Goal: Register for event/course

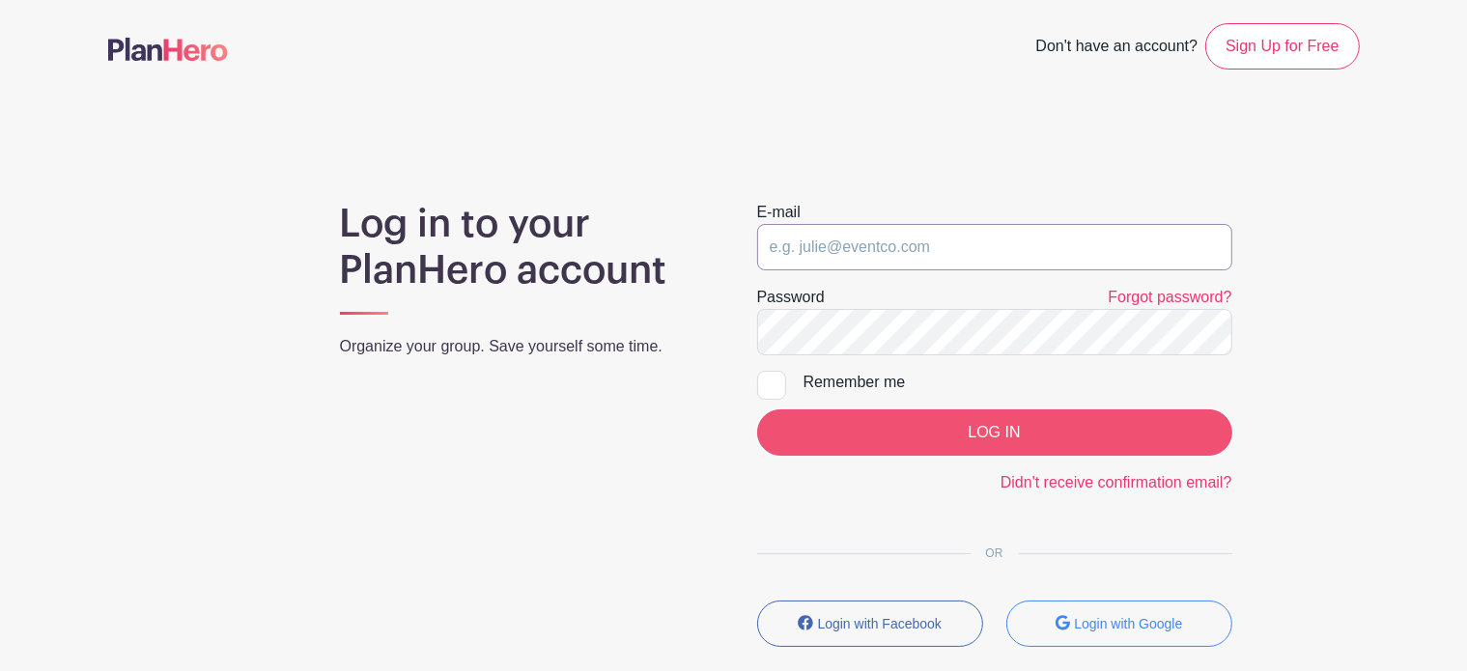
type input "[EMAIL_ADDRESS][DOMAIN_NAME]"
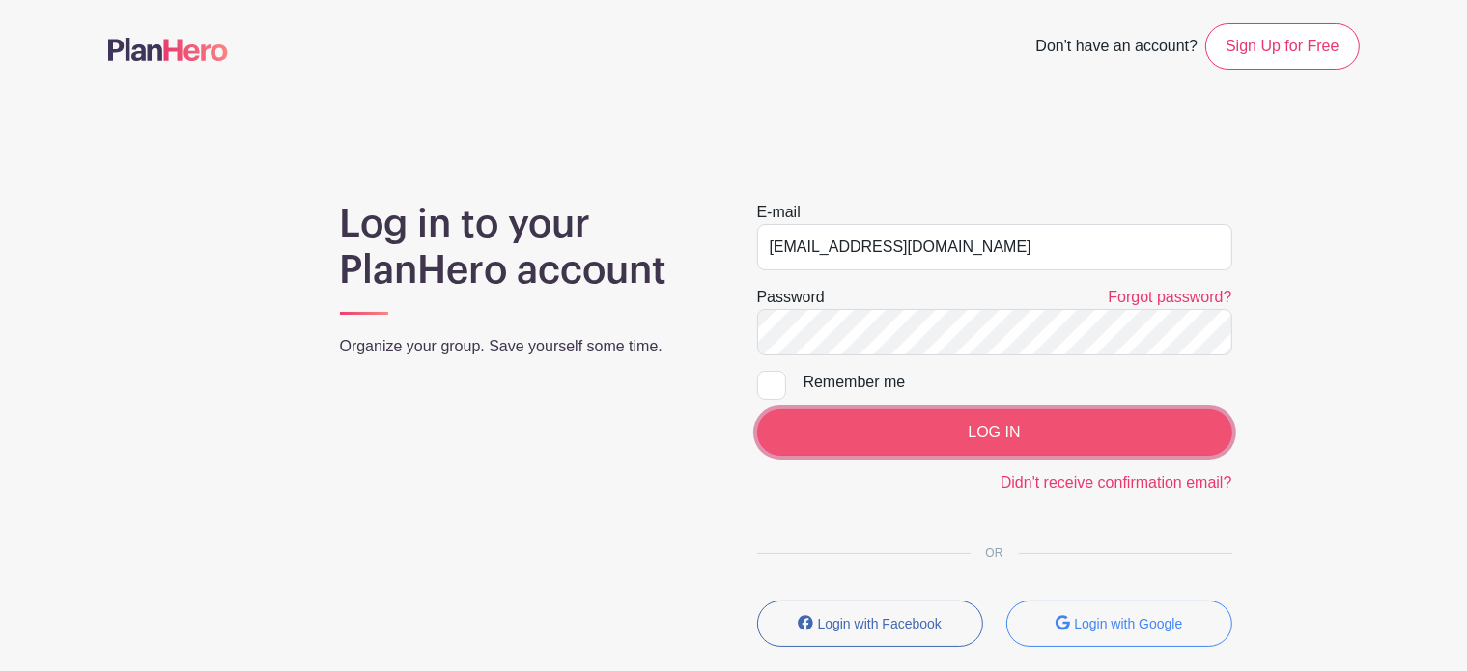
click at [924, 436] on input "LOG IN" at bounding box center [994, 432] width 475 height 46
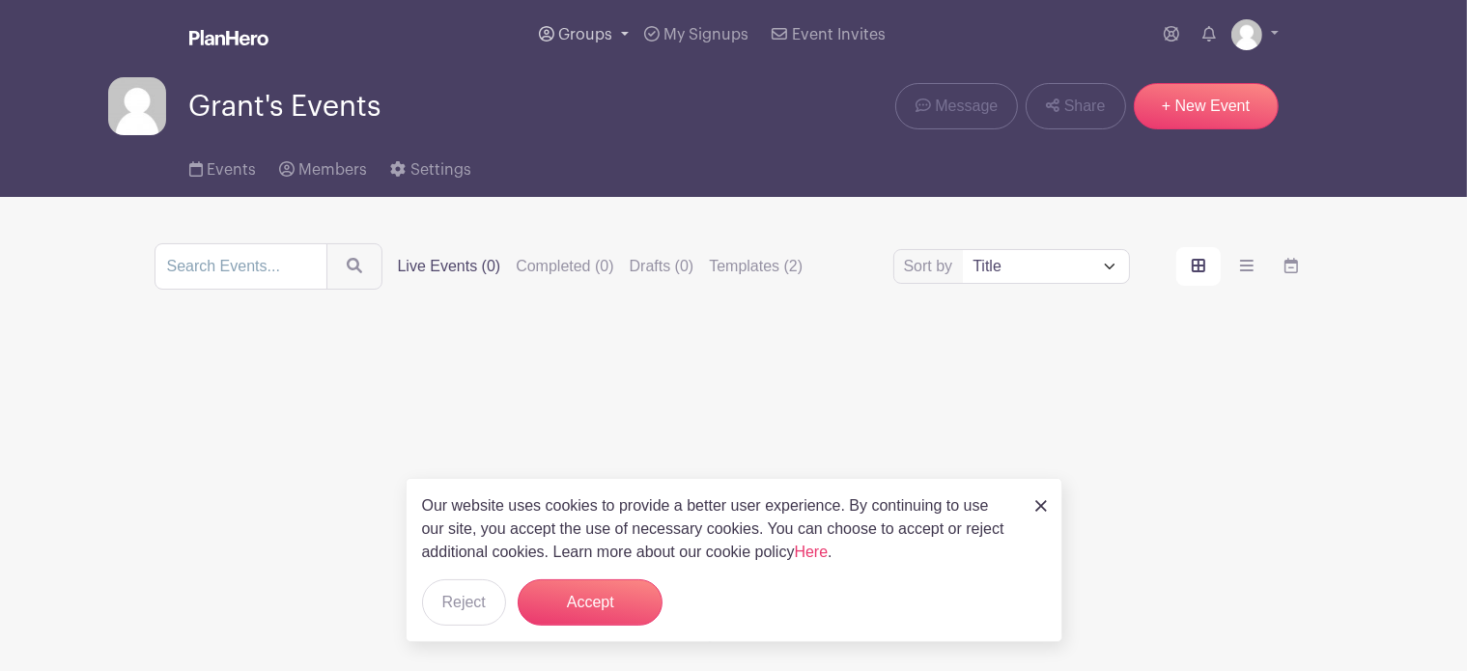
click at [625, 25] on link "Groups" at bounding box center [583, 35] width 105 height 70
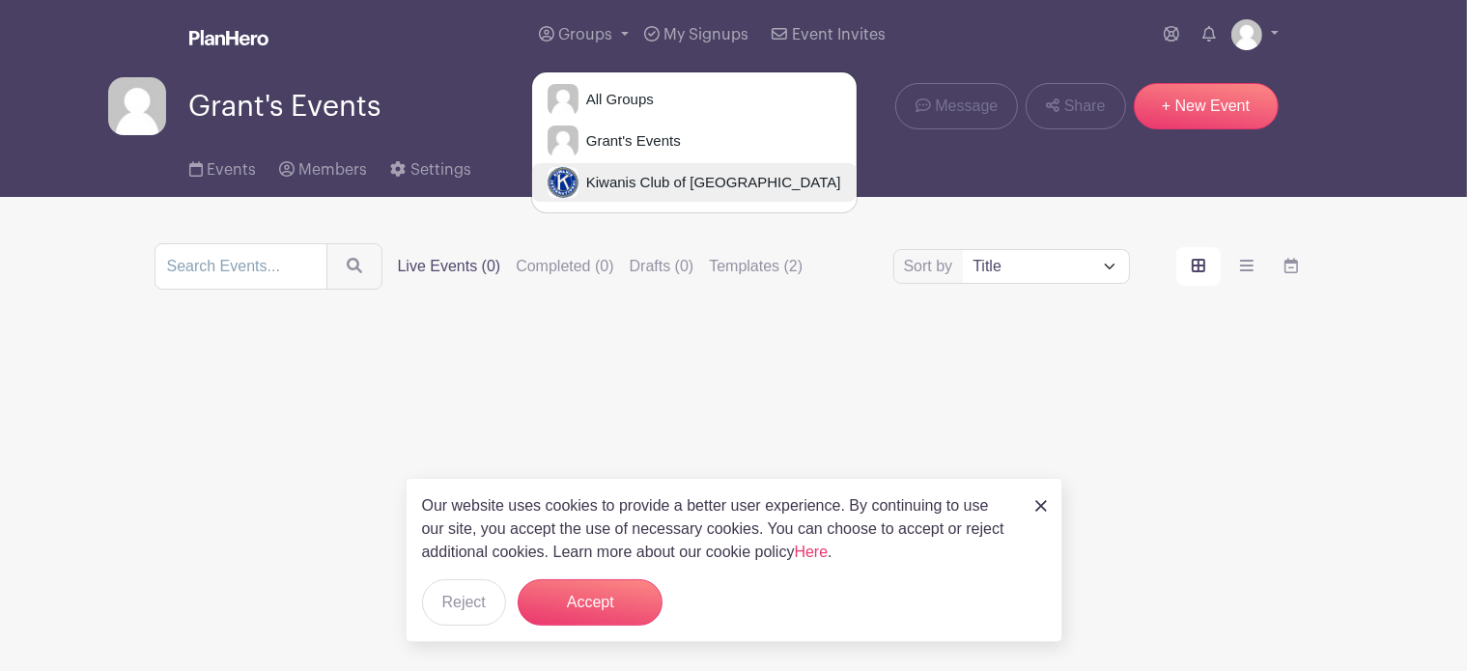
click at [637, 181] on span "Kiwanis Club of Honolulu" at bounding box center [709, 183] width 263 height 22
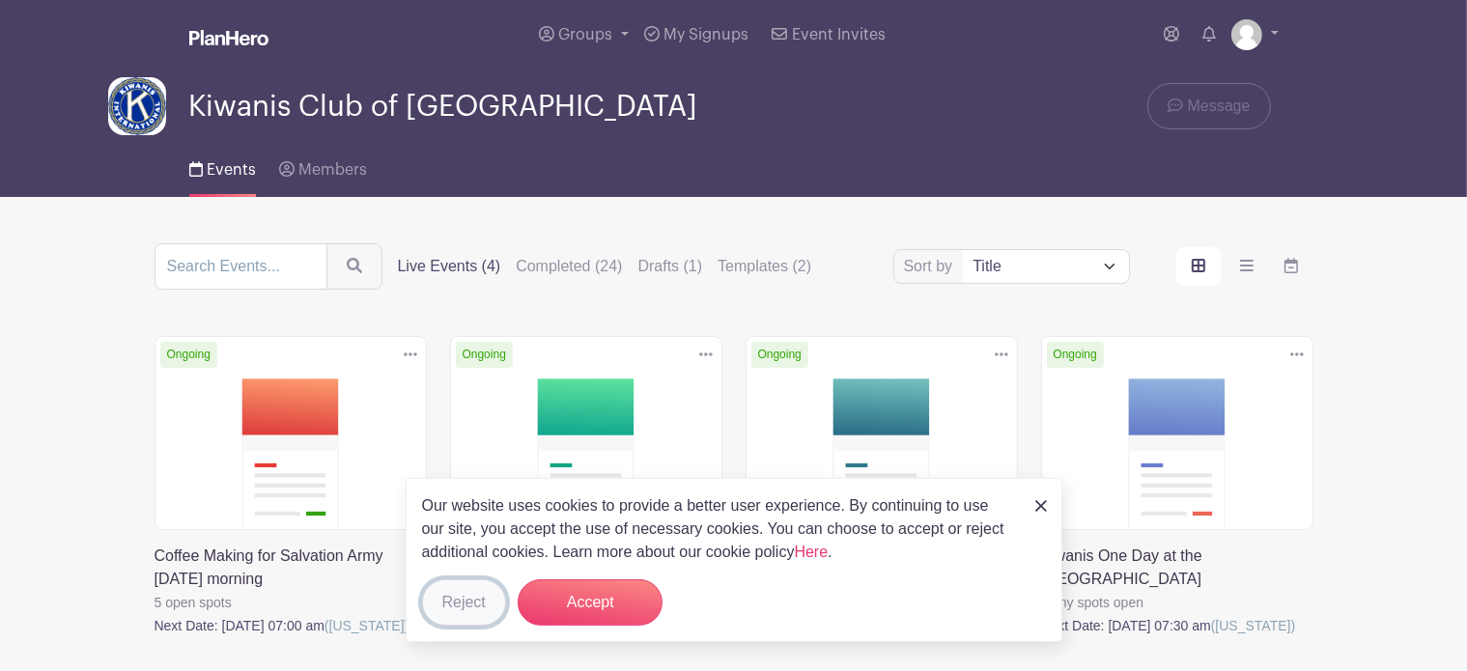
click at [452, 602] on button "Reject" at bounding box center [464, 602] width 84 height 46
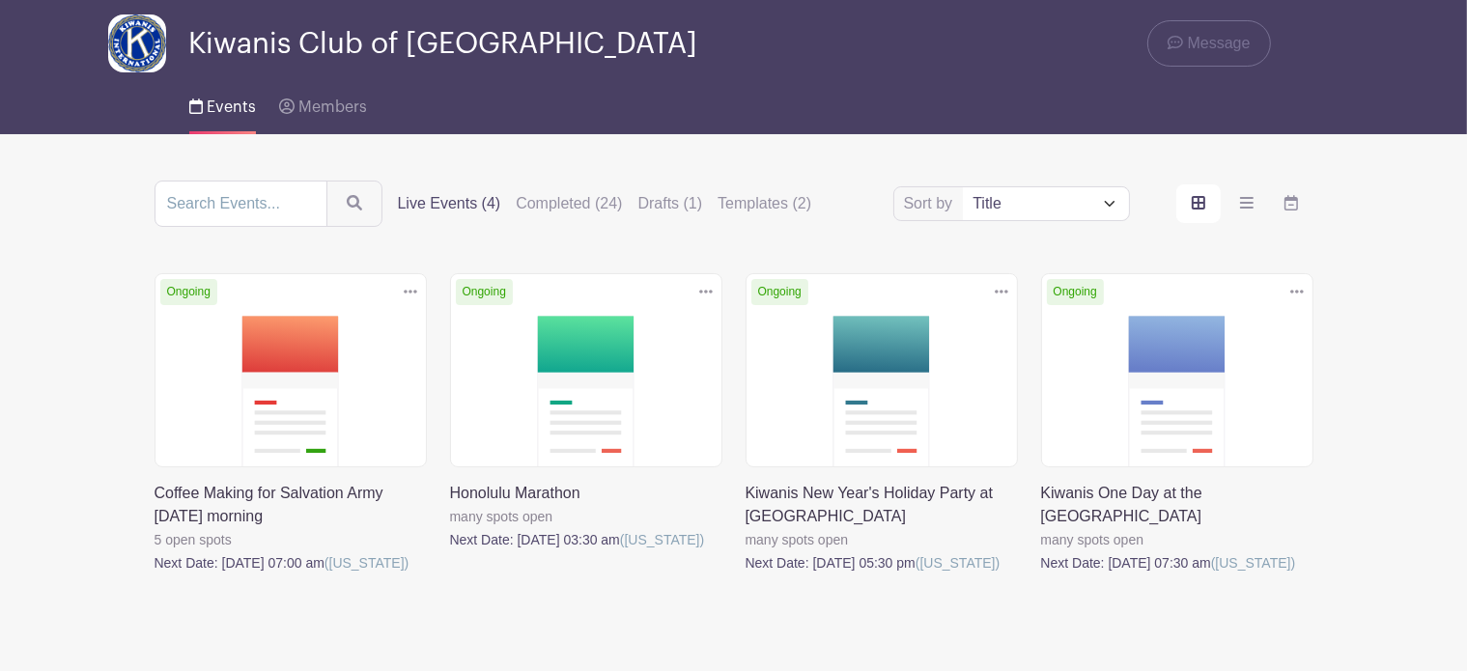
scroll to position [97, 0]
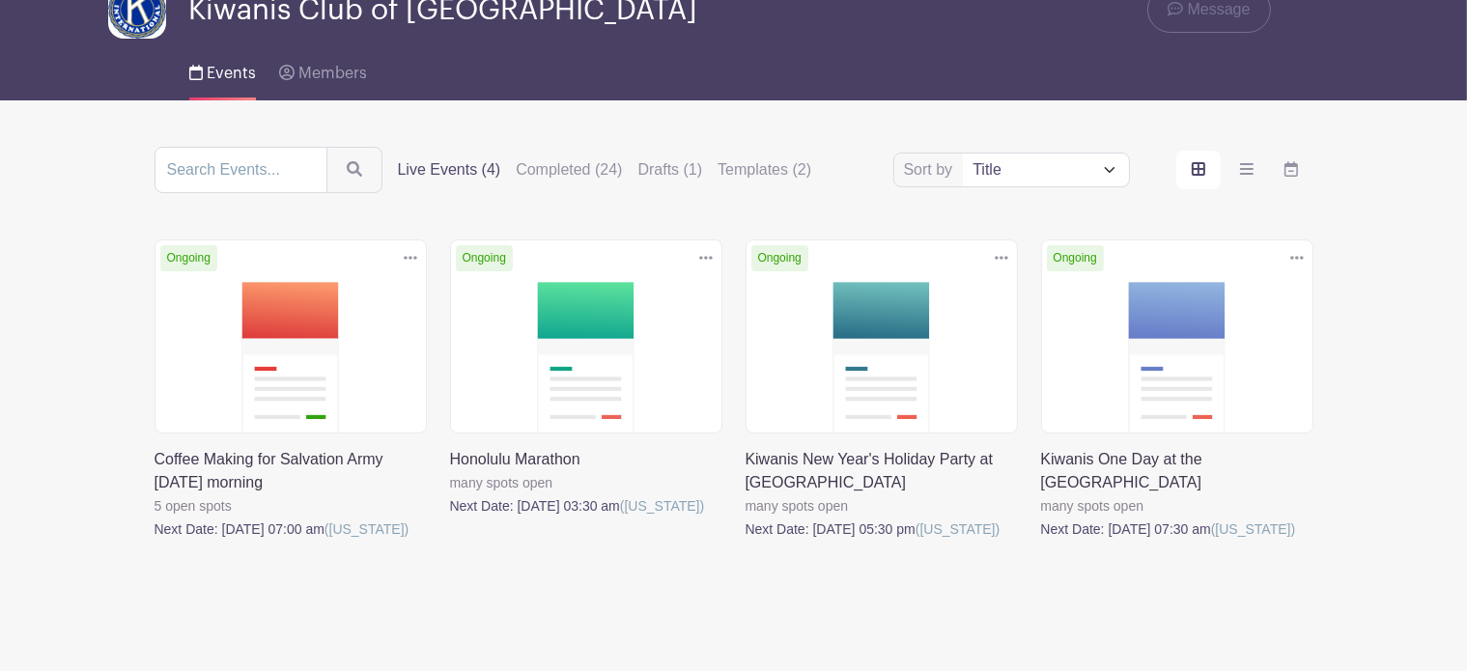
click at [155, 541] on link at bounding box center [155, 541] width 0 height 0
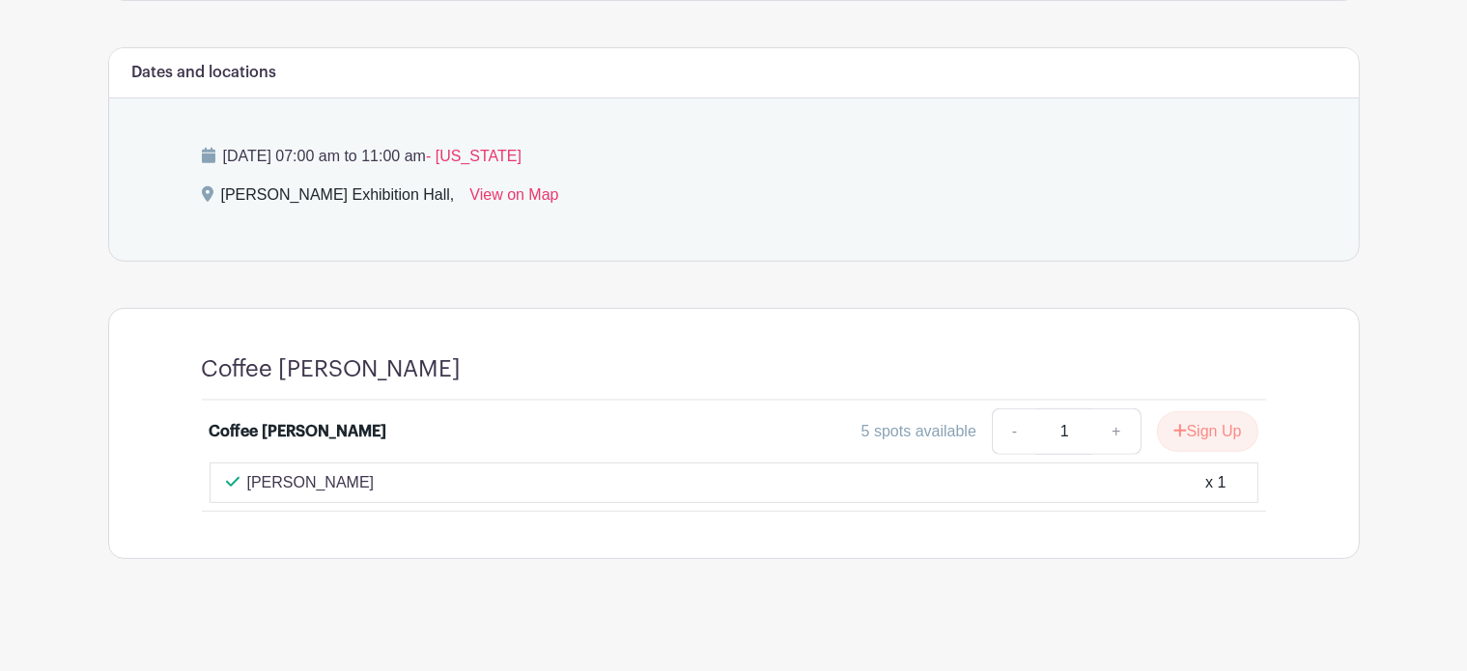
scroll to position [792, 0]
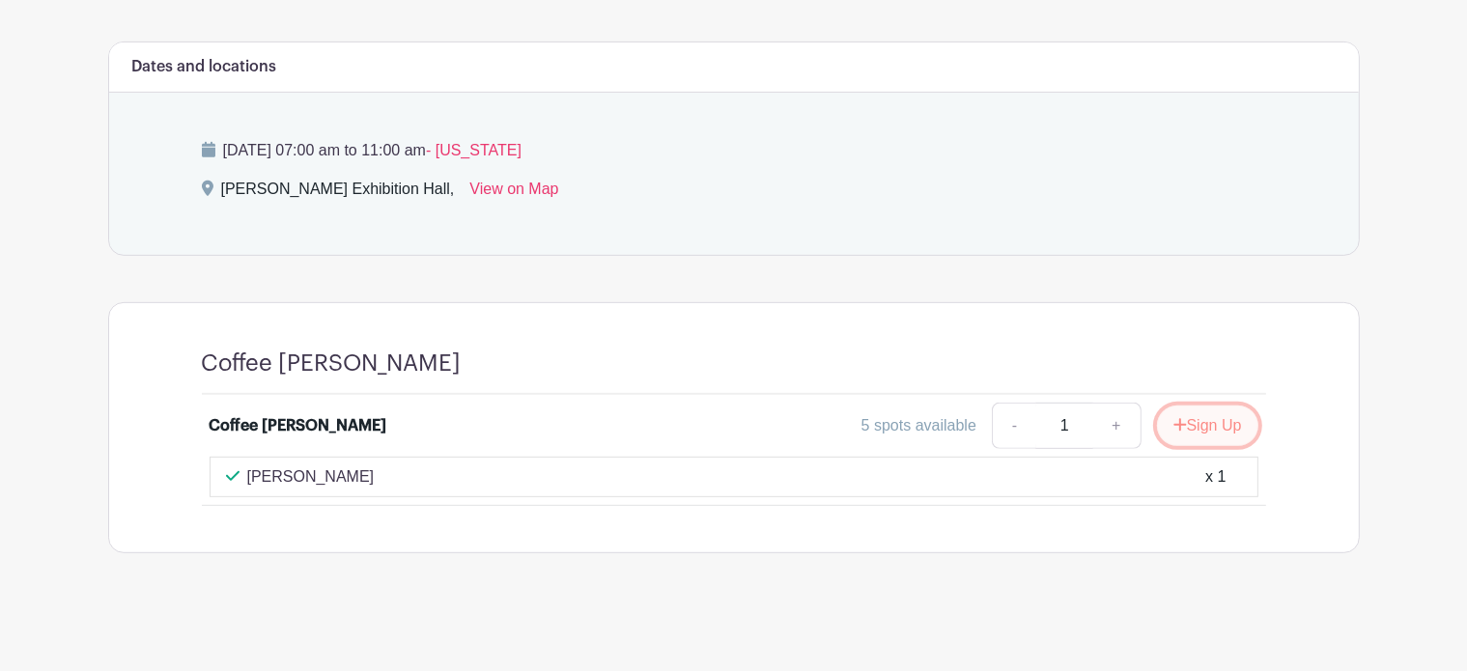
click at [1213, 420] on button "Sign Up" at bounding box center [1207, 426] width 101 height 41
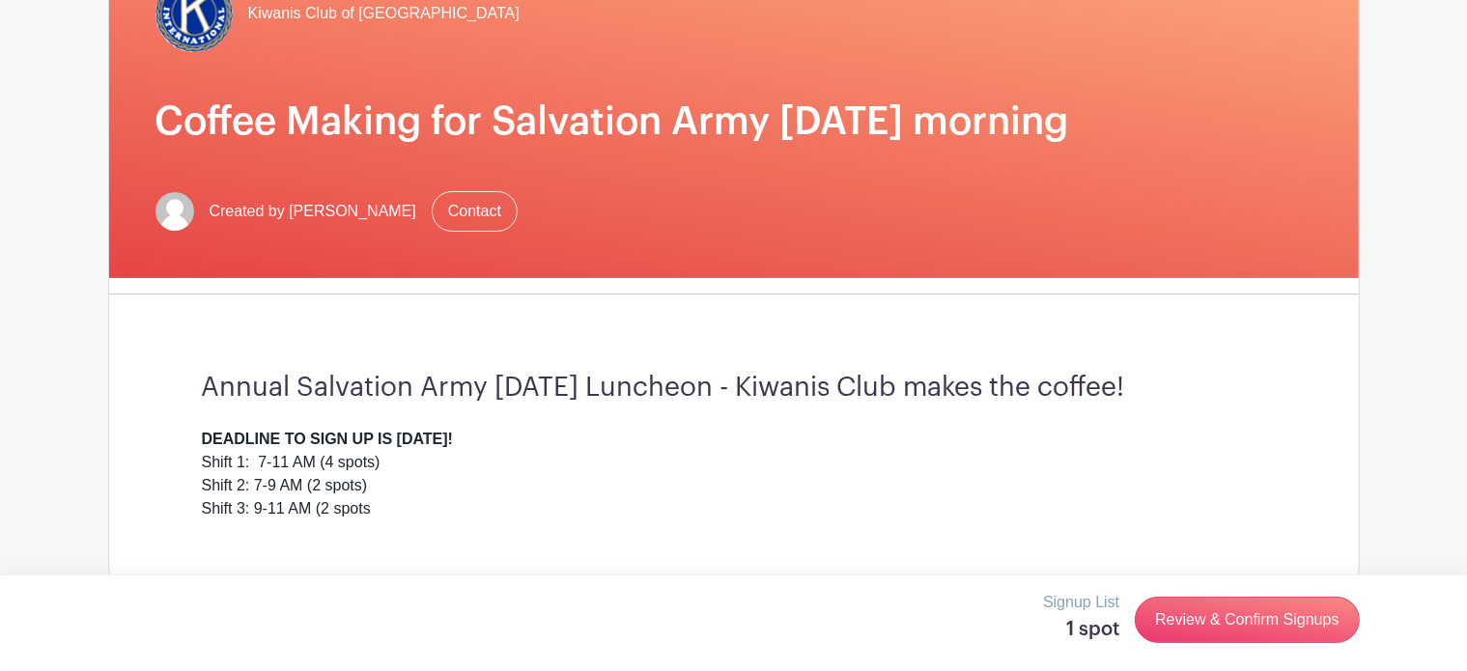
scroll to position [676, 0]
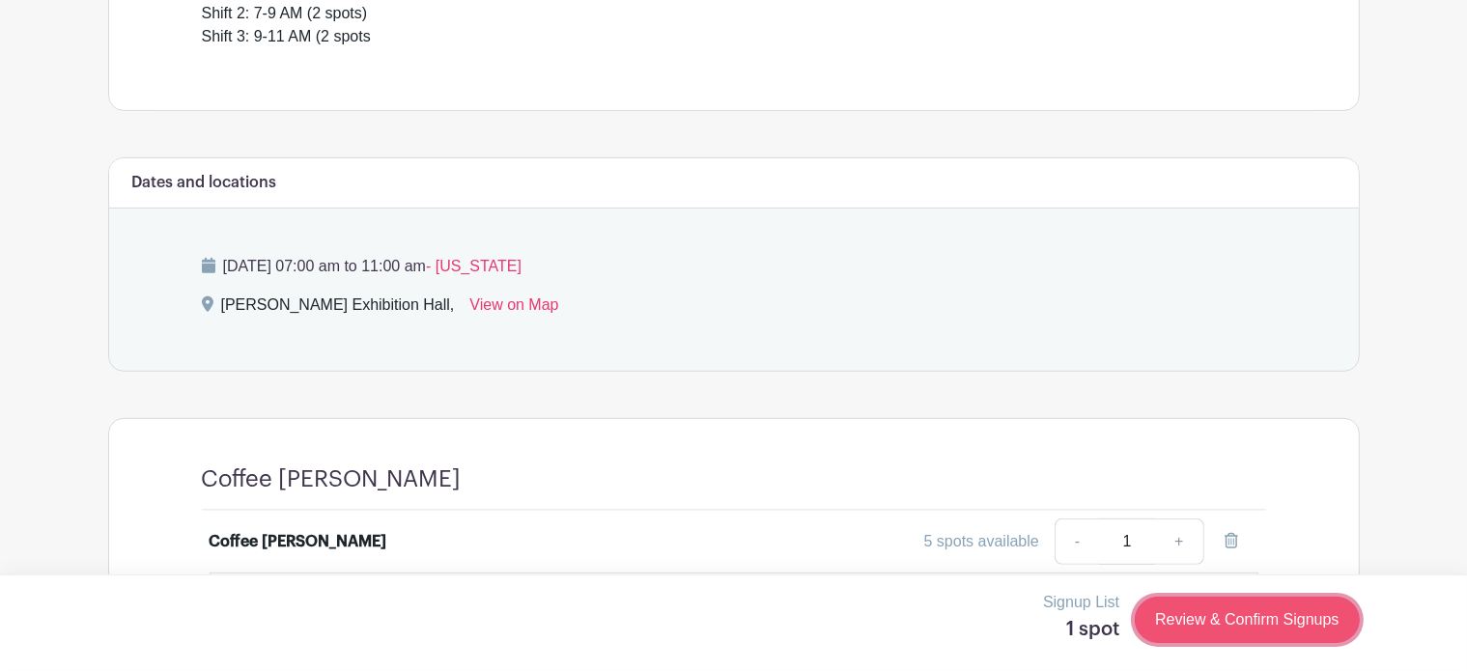
click at [1230, 619] on link "Review & Confirm Signups" at bounding box center [1247, 620] width 224 height 46
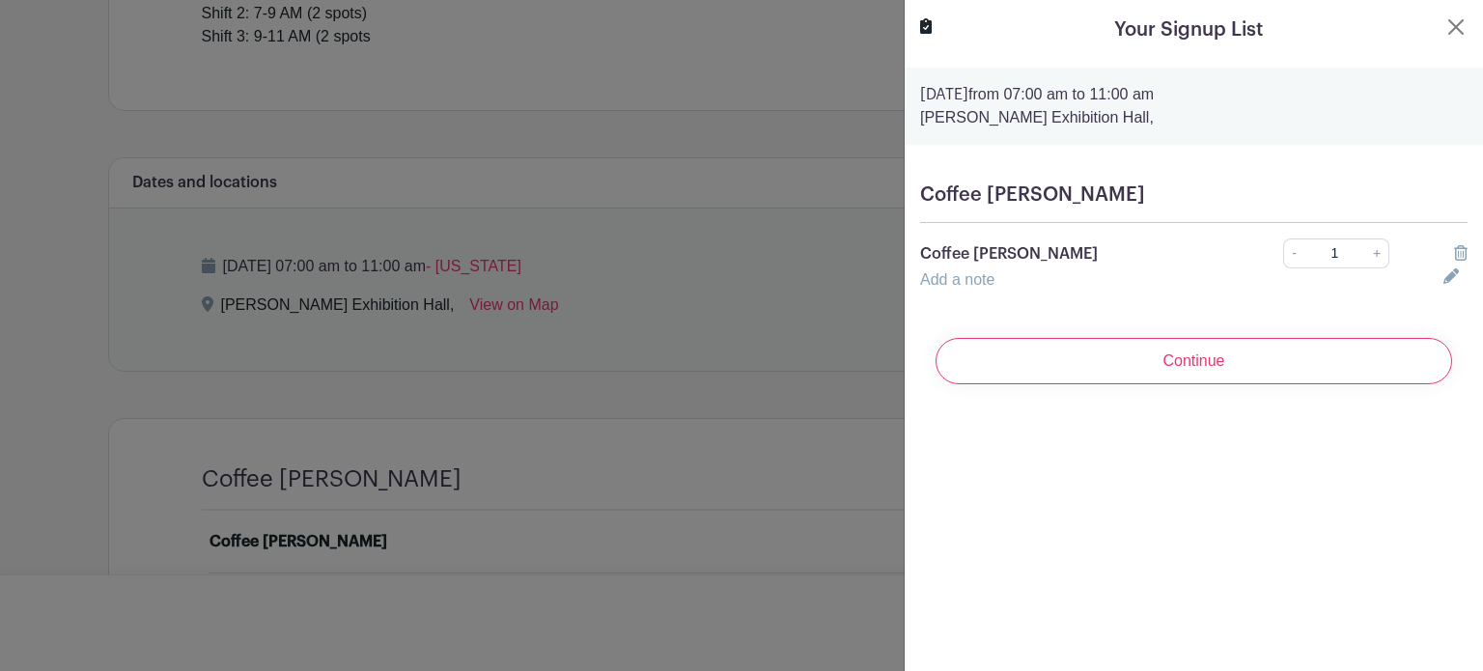
click at [946, 280] on link "Add a note" at bounding box center [957, 279] width 74 height 16
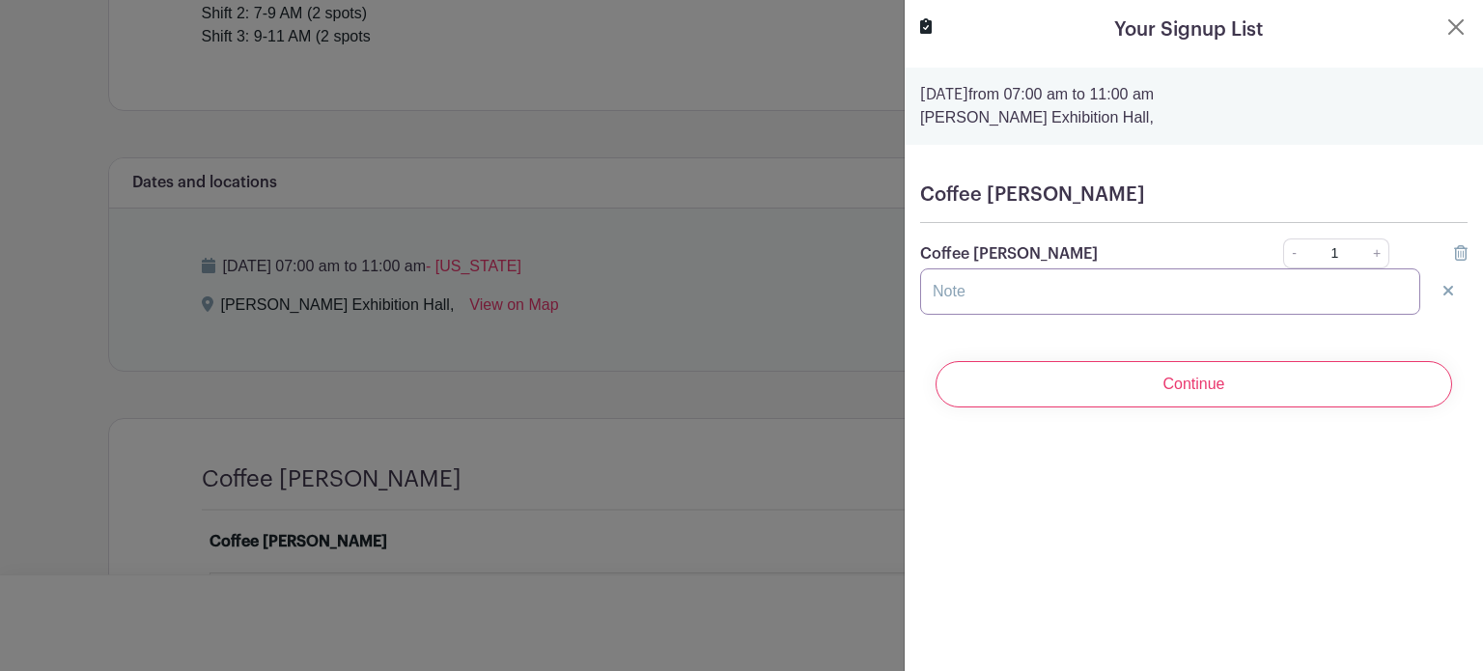
click at [966, 296] on input "text" at bounding box center [1170, 291] width 500 height 46
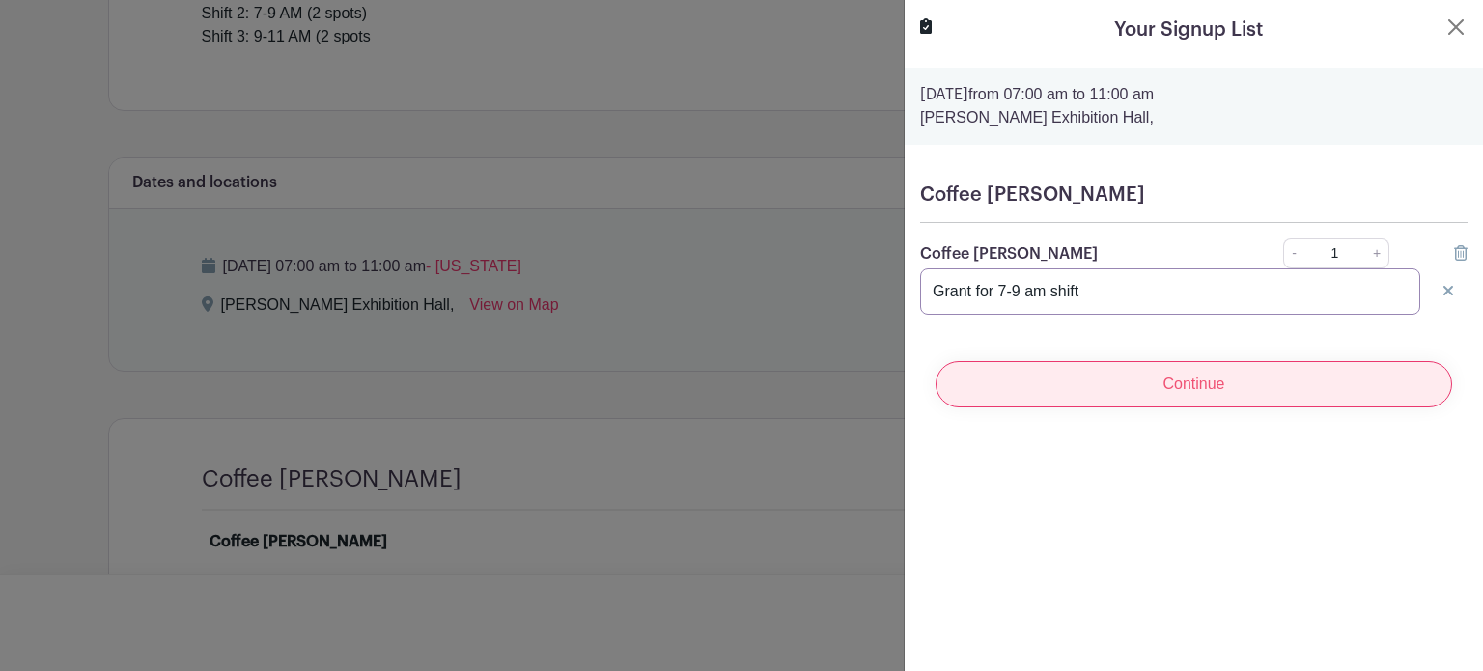
type input "Grant for 7-9 am shift"
click at [1176, 385] on input "Continue" at bounding box center [1194, 384] width 517 height 46
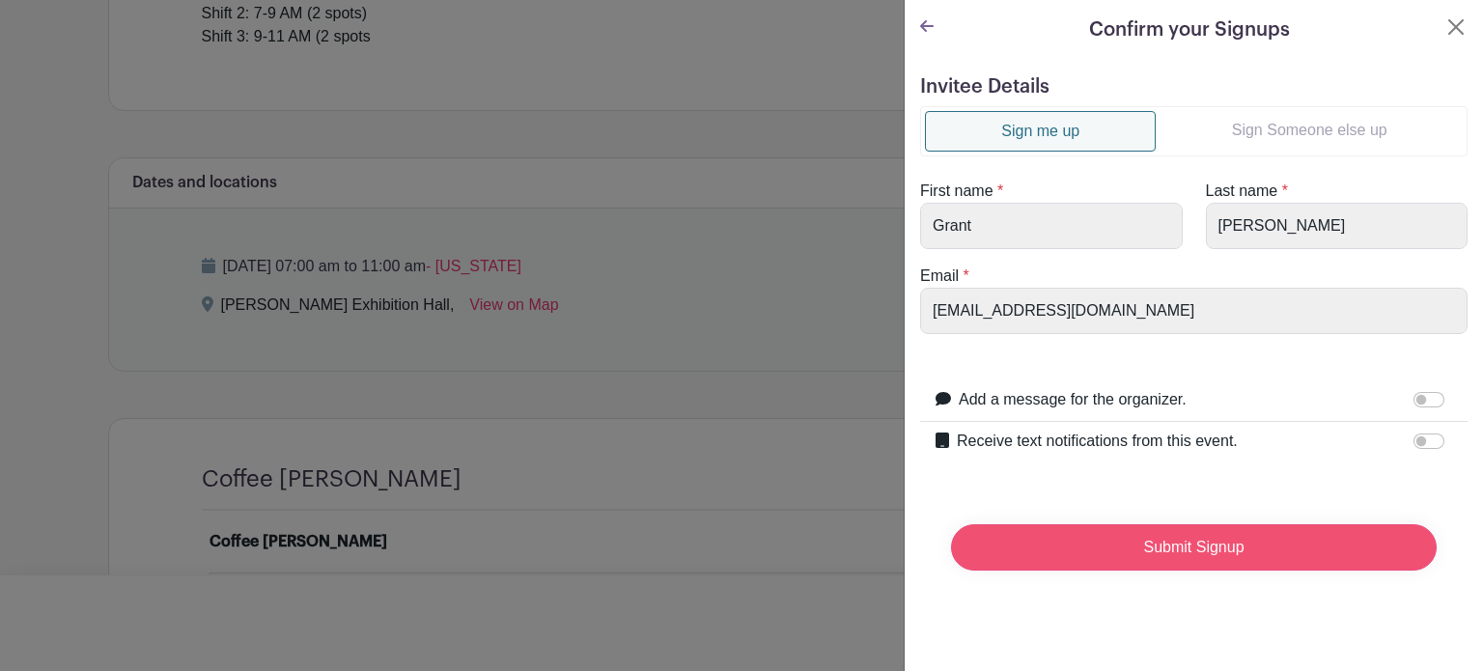
click at [1183, 540] on input "Submit Signup" at bounding box center [1194, 547] width 486 height 46
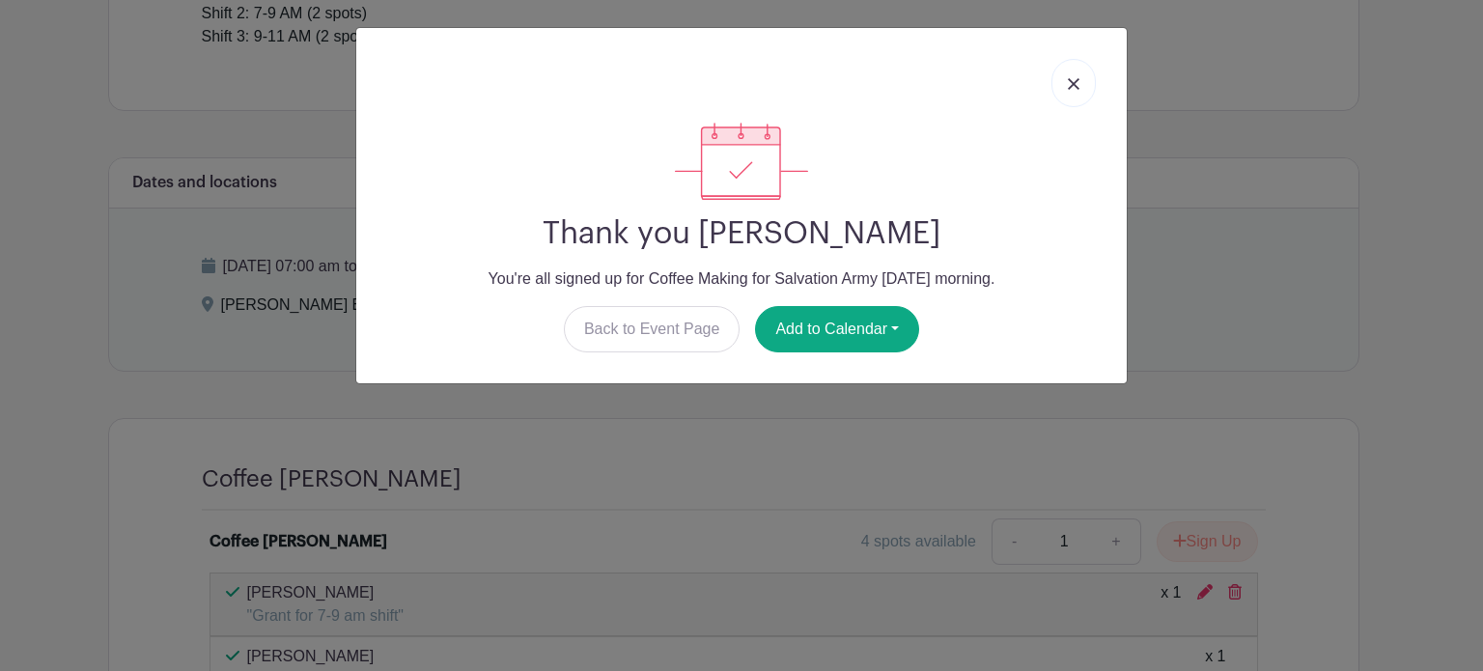
click at [1070, 84] on img at bounding box center [1074, 84] width 12 height 12
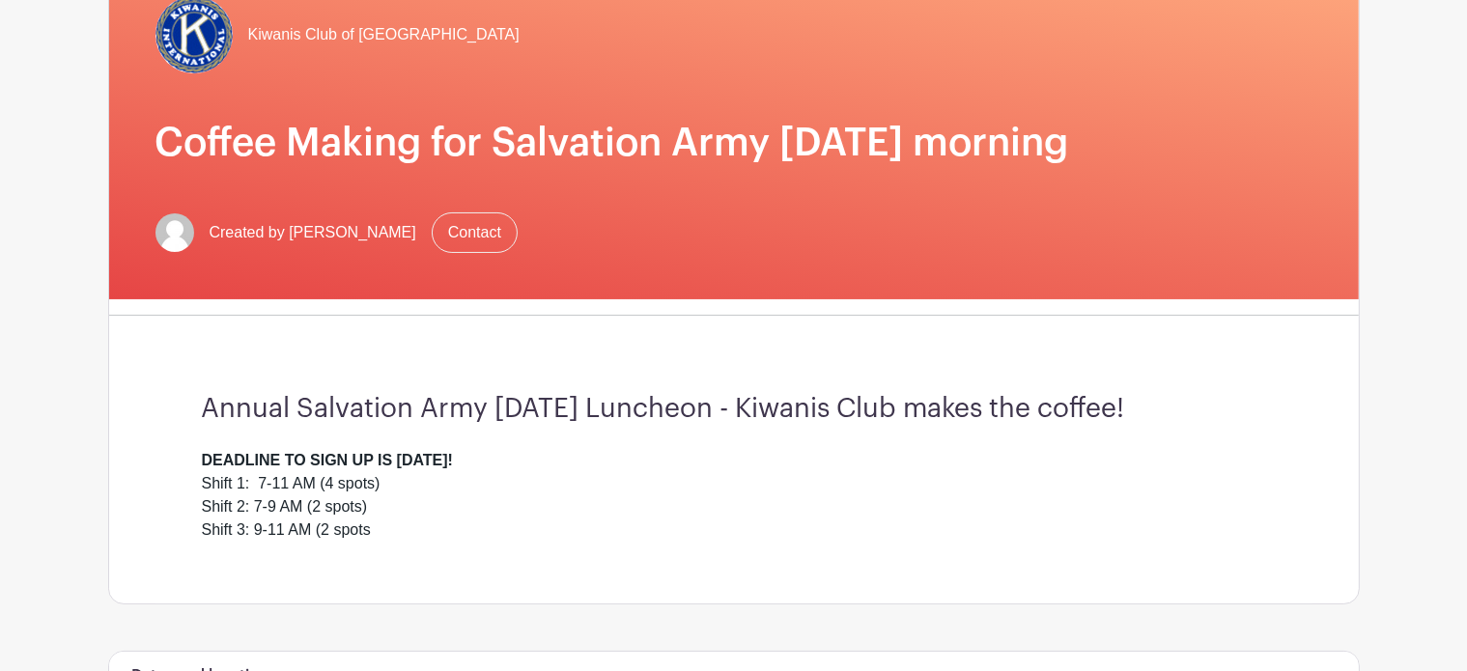
scroll to position [0, 0]
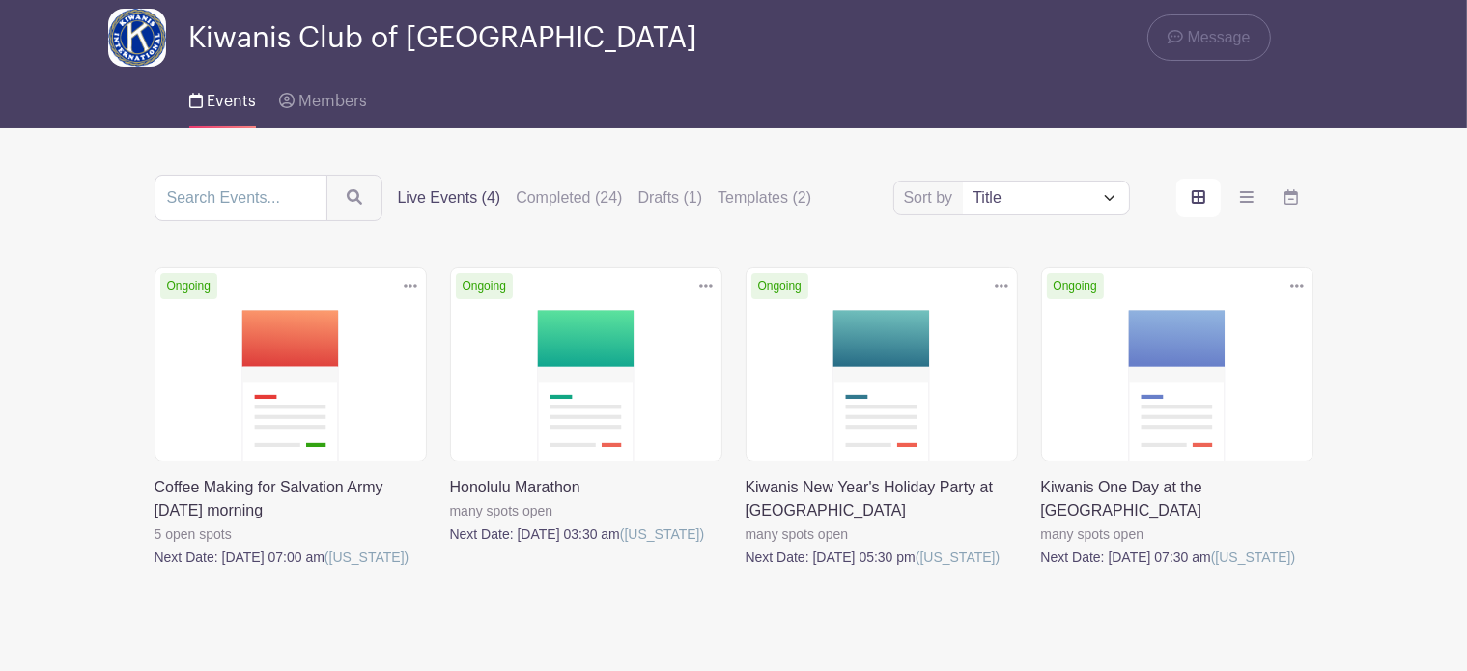
scroll to position [97, 0]
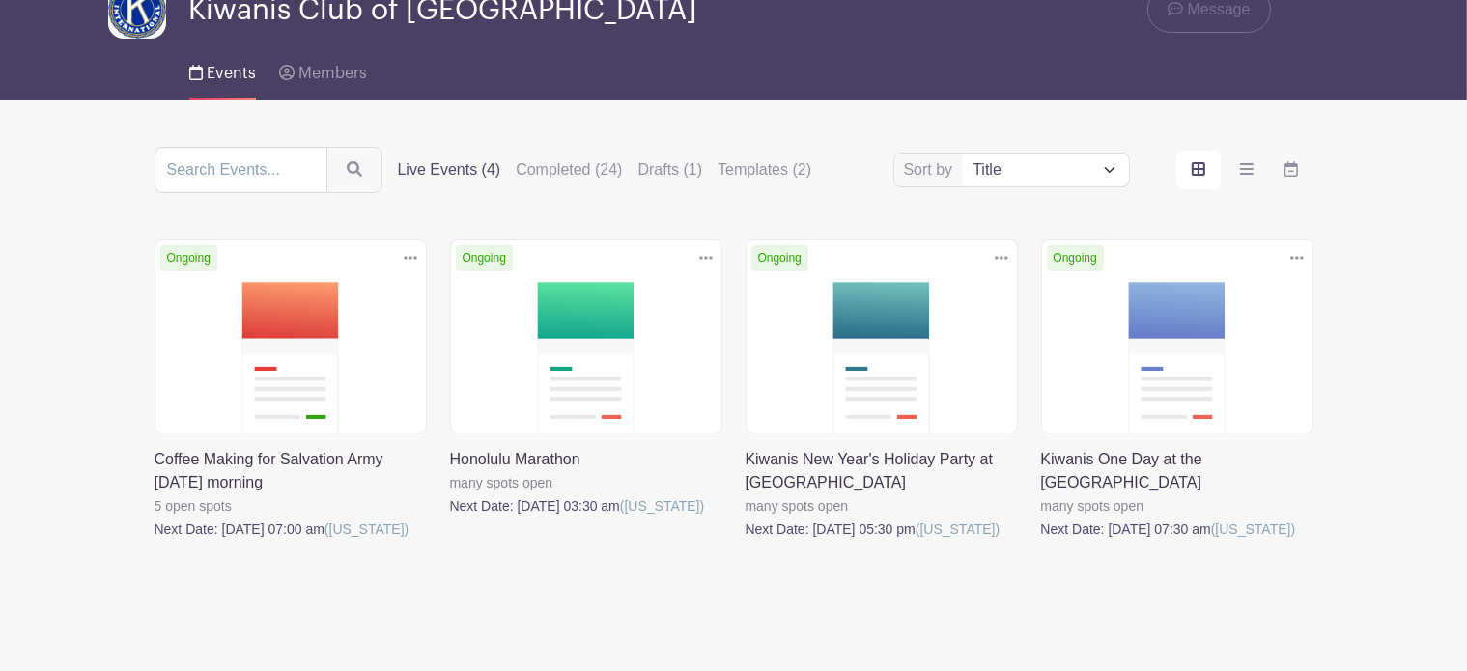
click at [450, 518] on link at bounding box center [450, 518] width 0 height 0
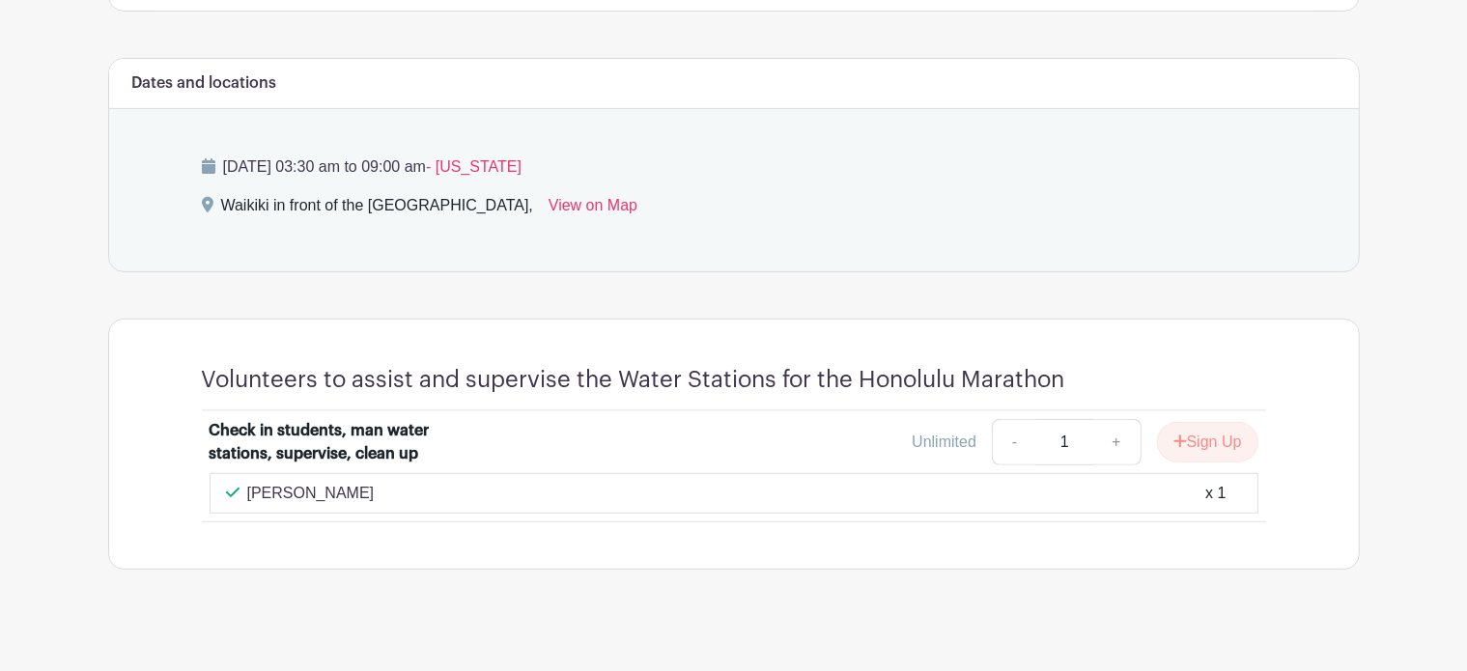
scroll to position [755, 0]
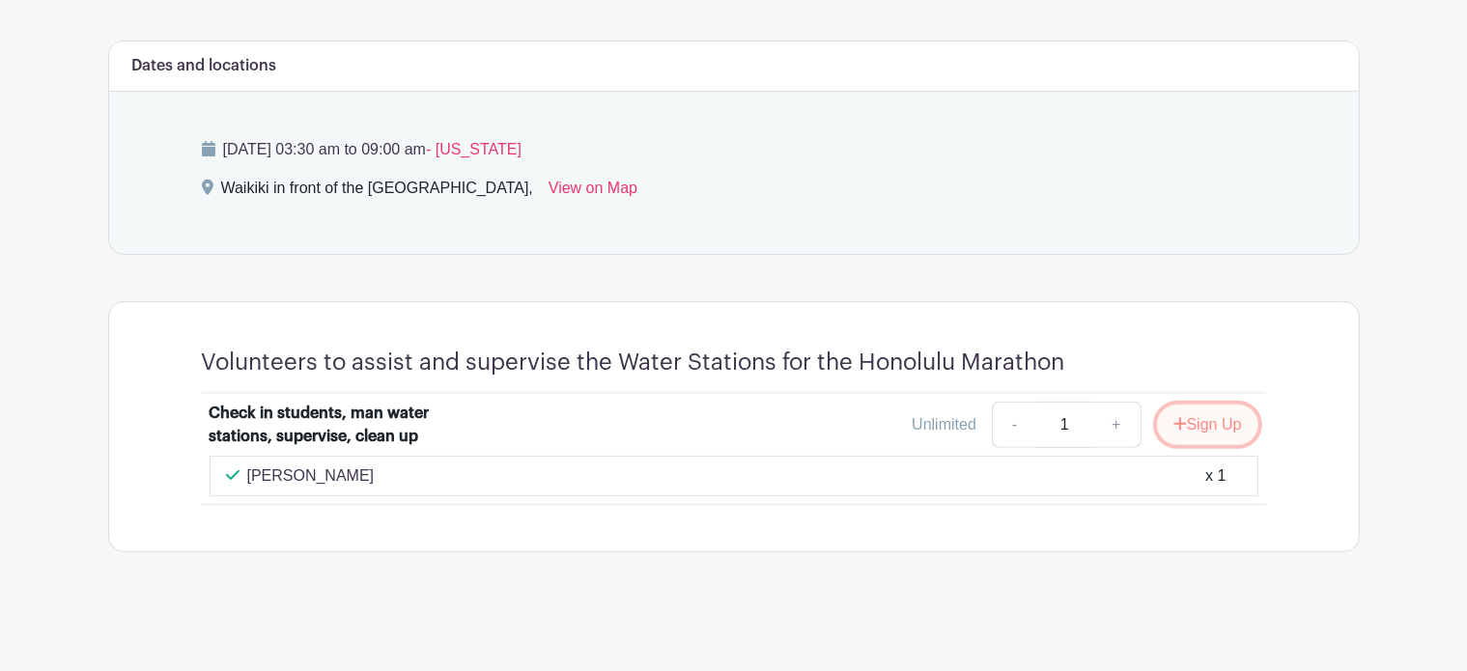
click at [1210, 425] on button "Sign Up" at bounding box center [1207, 425] width 101 height 41
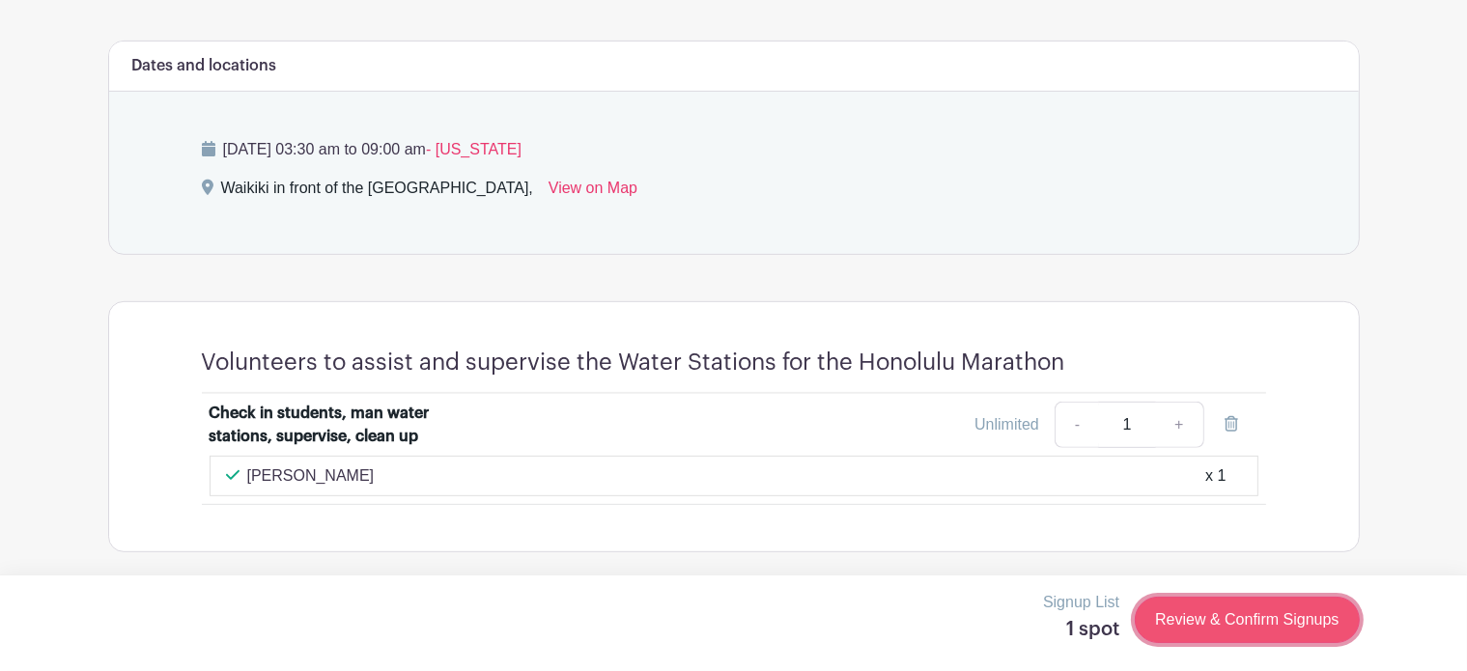
click at [1234, 621] on link "Review & Confirm Signups" at bounding box center [1247, 620] width 224 height 46
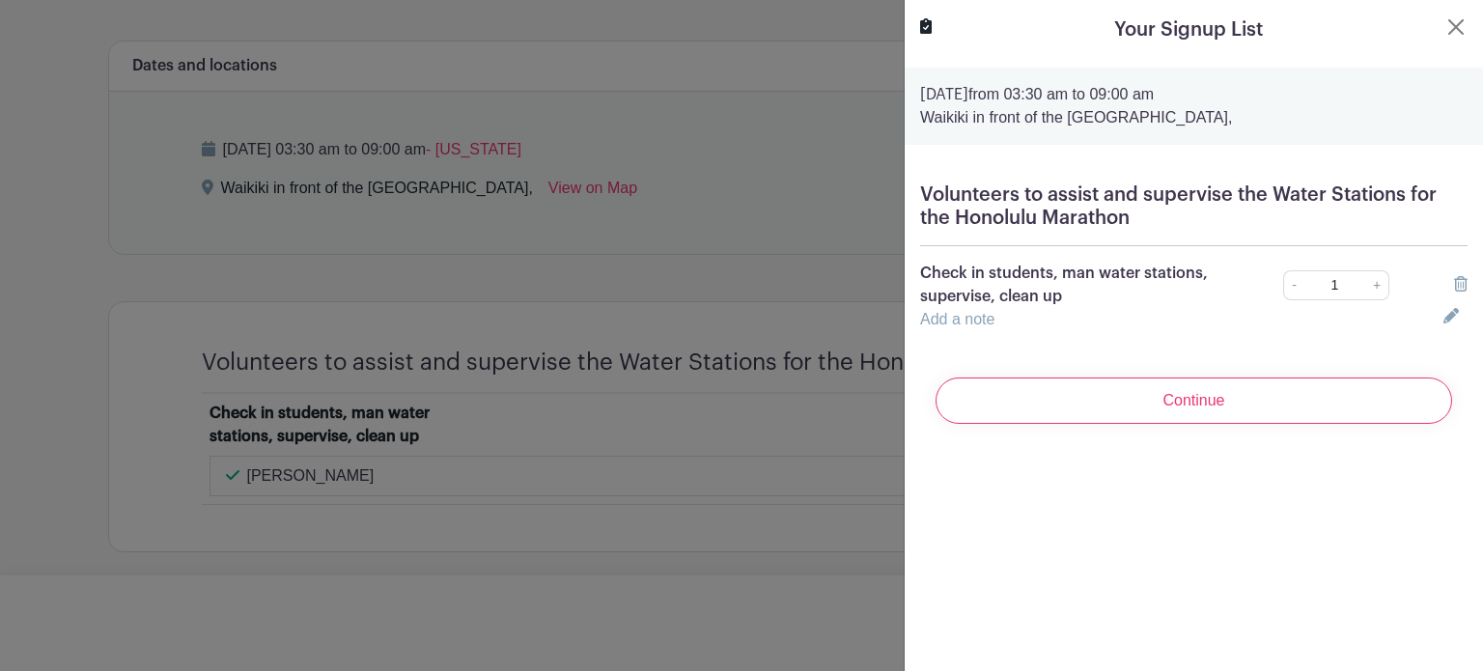
click at [960, 324] on link "Add a note" at bounding box center [957, 319] width 74 height 16
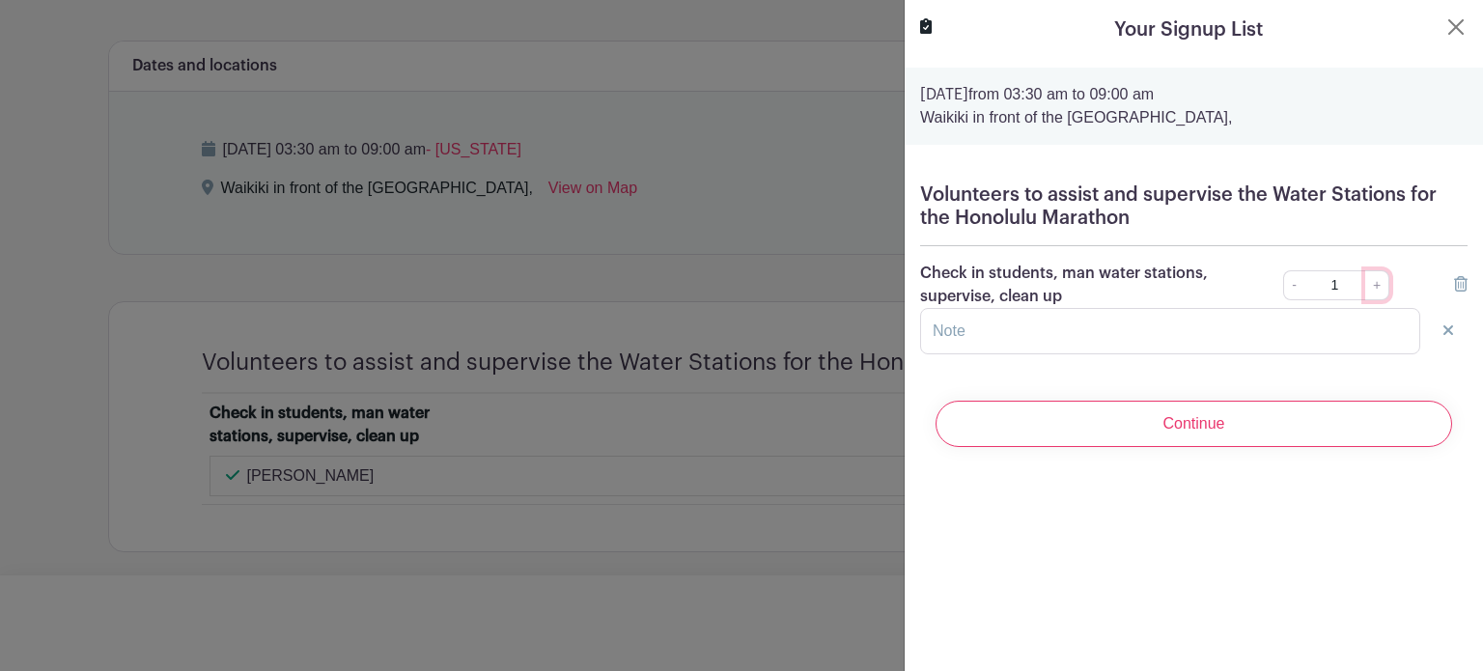
click at [1368, 283] on link "+" at bounding box center [1378, 285] width 24 height 30
type input "2"
click at [1113, 331] on input "text" at bounding box center [1170, 331] width 500 height 46
type input "Grant and JoAnn"
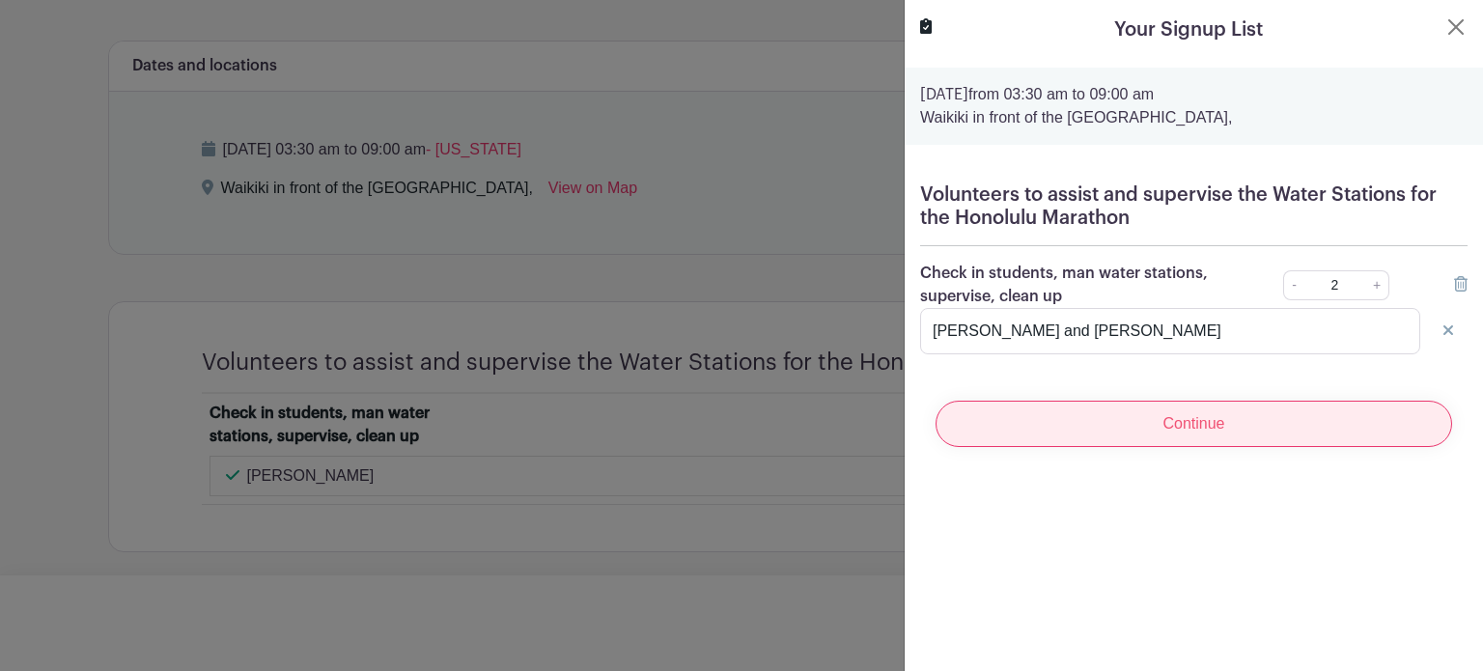
click at [1163, 425] on input "Continue" at bounding box center [1194, 424] width 517 height 46
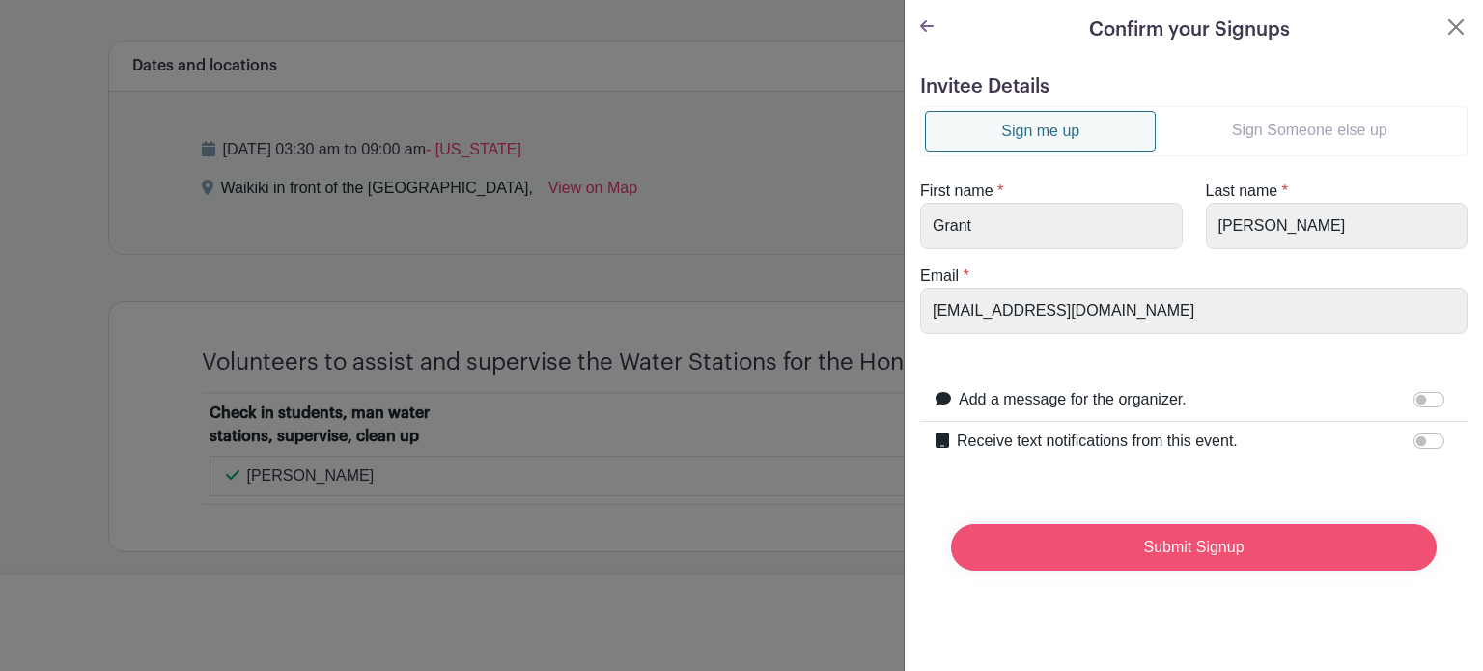
click at [1163, 545] on input "Submit Signup" at bounding box center [1194, 547] width 486 height 46
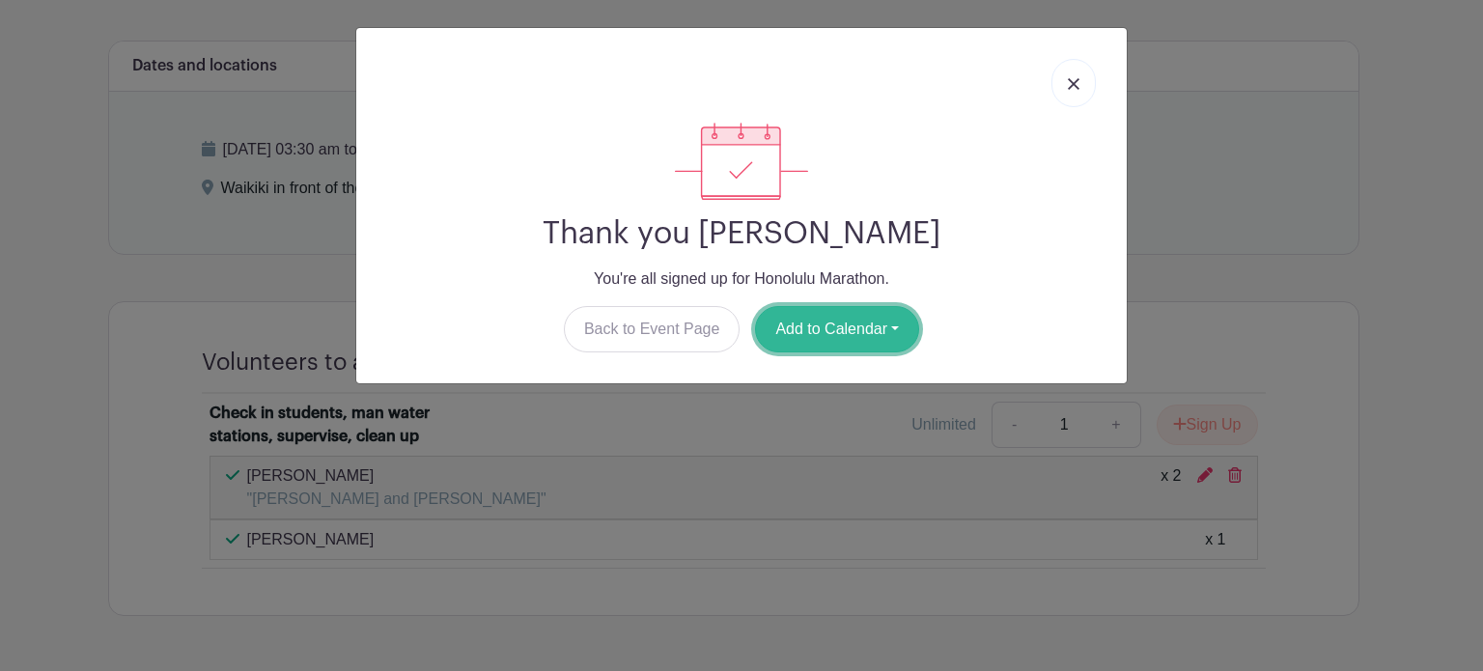
click at [885, 328] on button "Add to Calendar" at bounding box center [837, 329] width 164 height 46
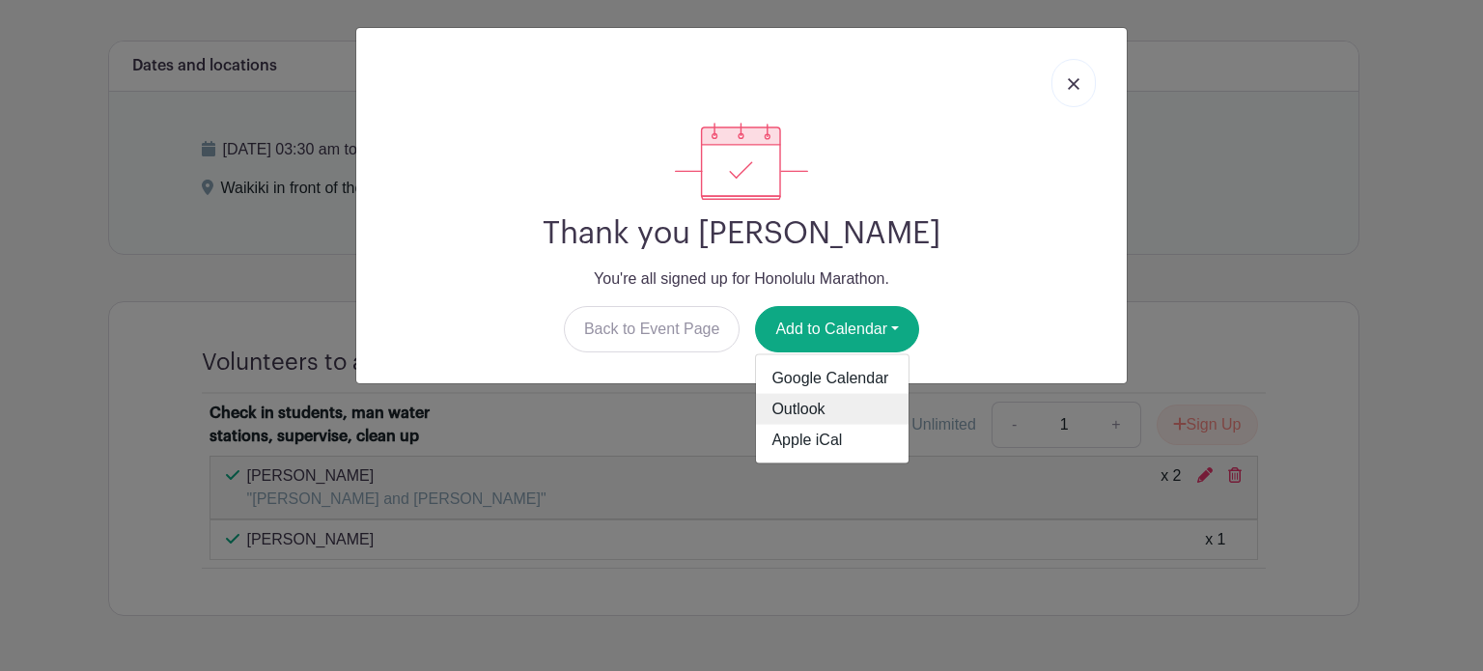
click at [846, 403] on link "Outlook" at bounding box center [832, 409] width 153 height 31
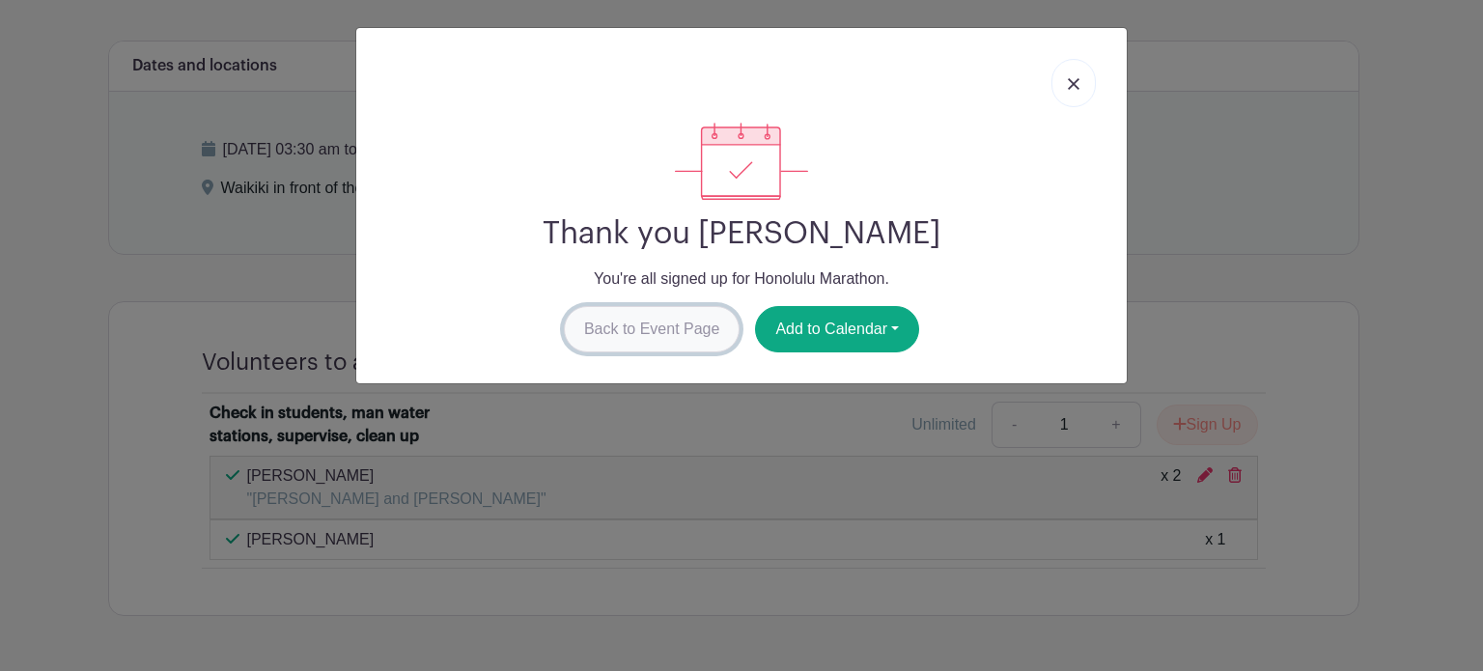
click at [644, 333] on link "Back to Event Page" at bounding box center [652, 329] width 177 height 46
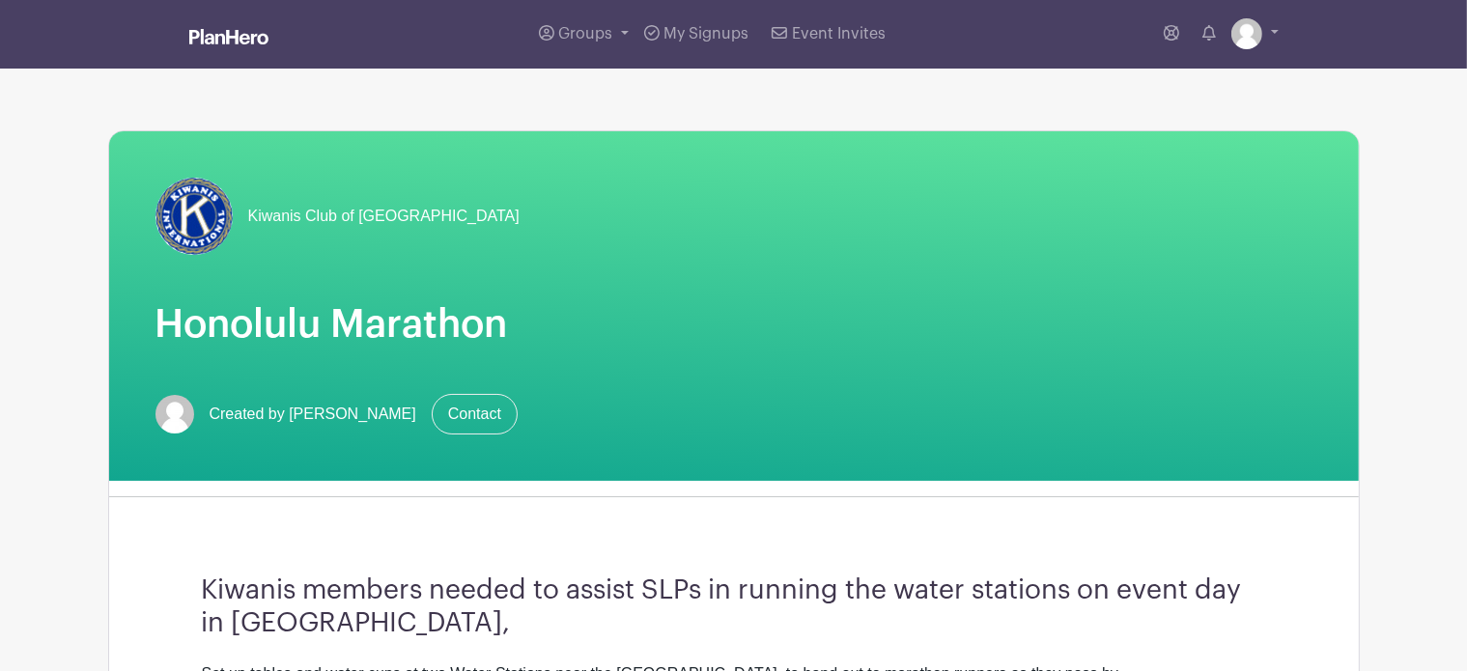
scroll to position [0, 0]
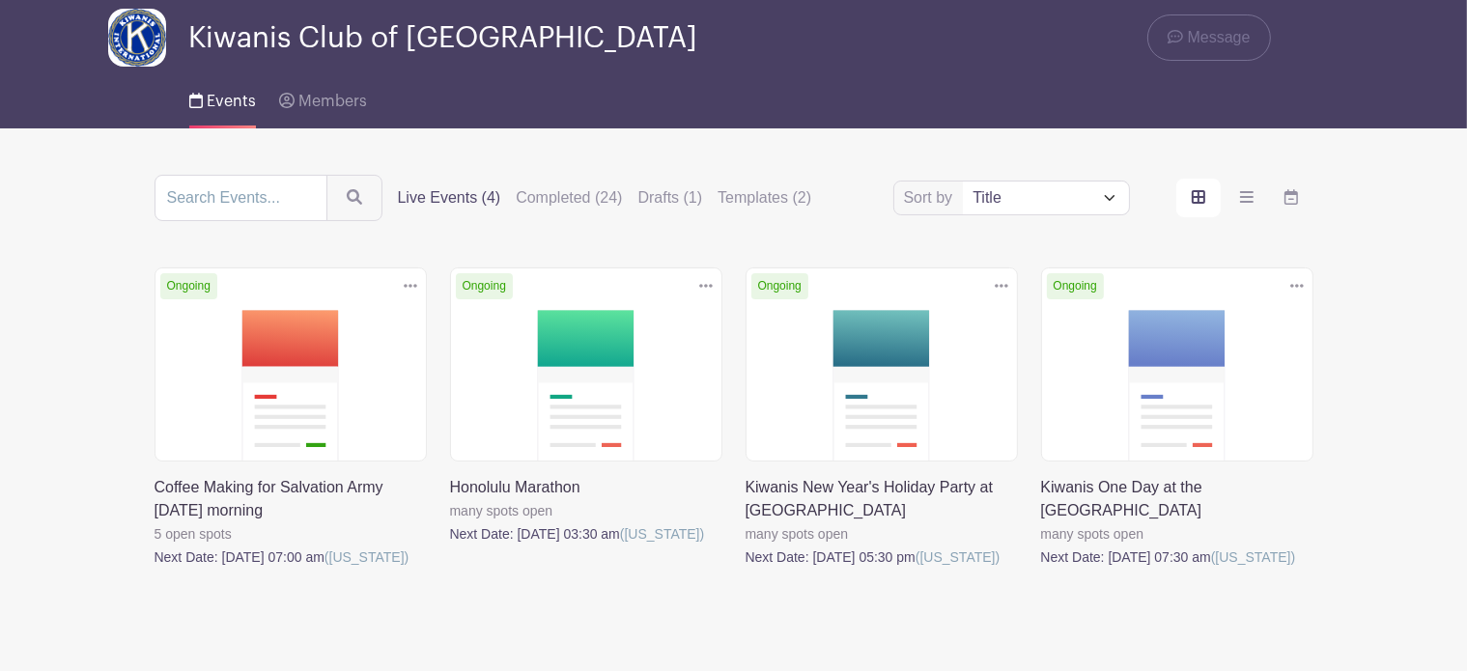
scroll to position [97, 0]
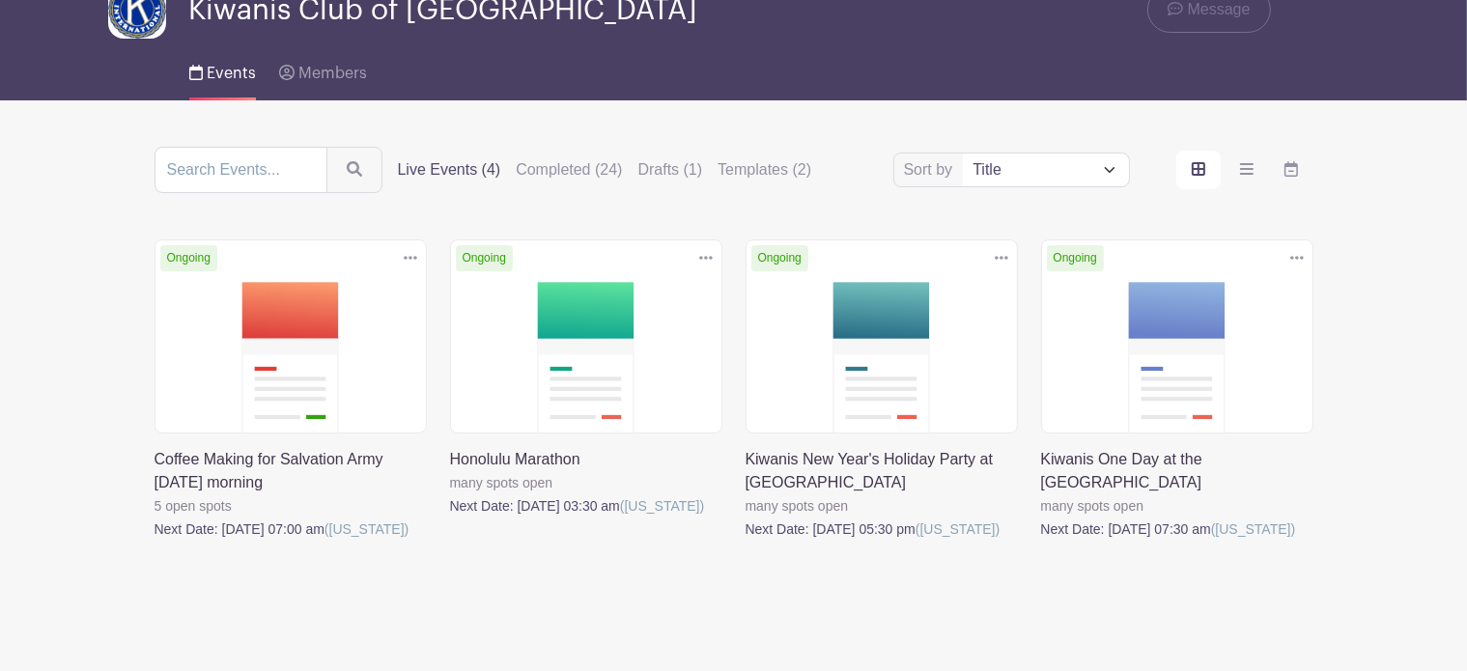
click at [746, 541] on link at bounding box center [746, 541] width 0 height 0
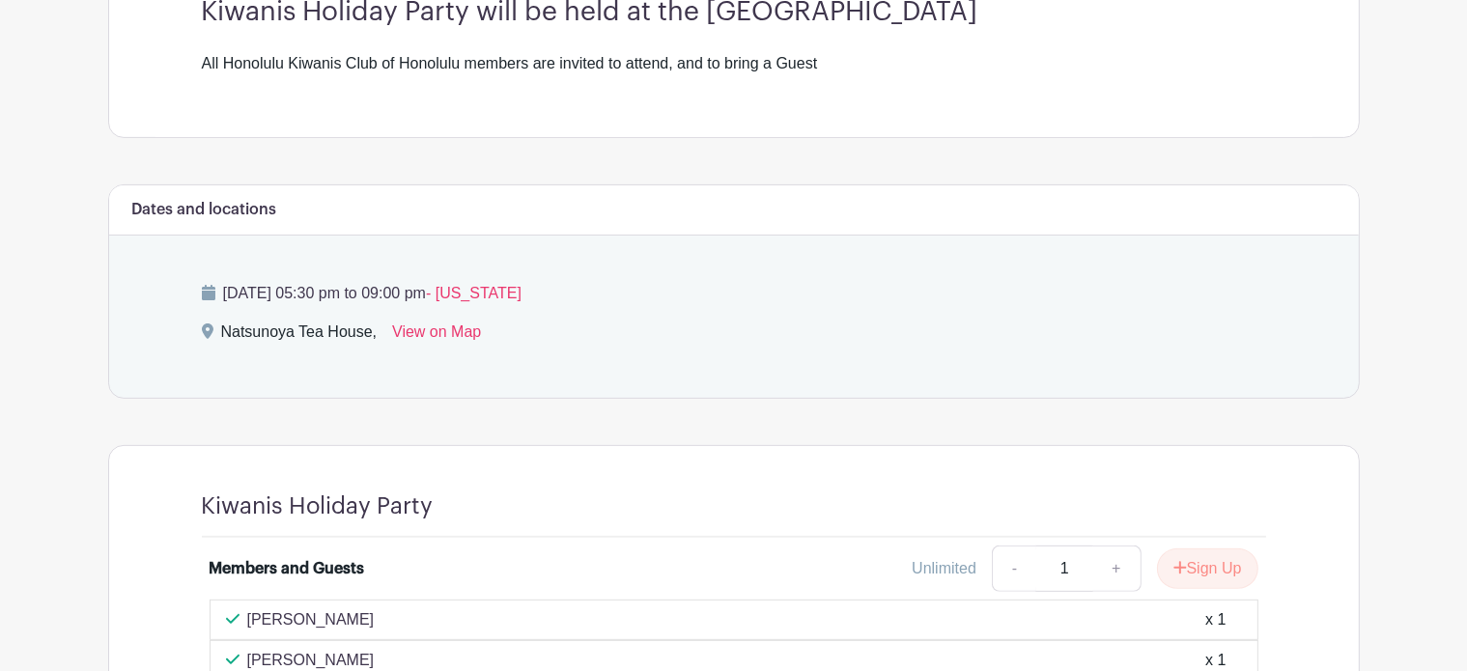
scroll to position [762, 0]
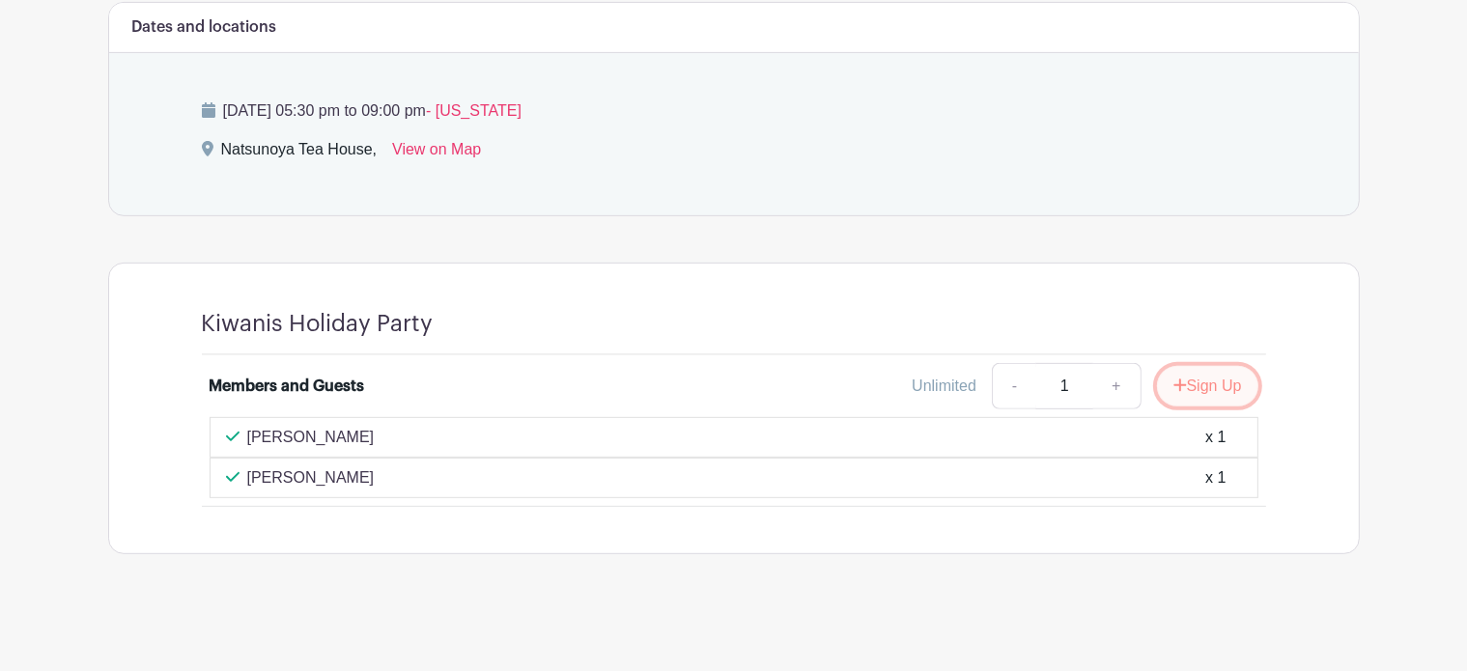
click at [1199, 388] on button "Sign Up" at bounding box center [1207, 386] width 101 height 41
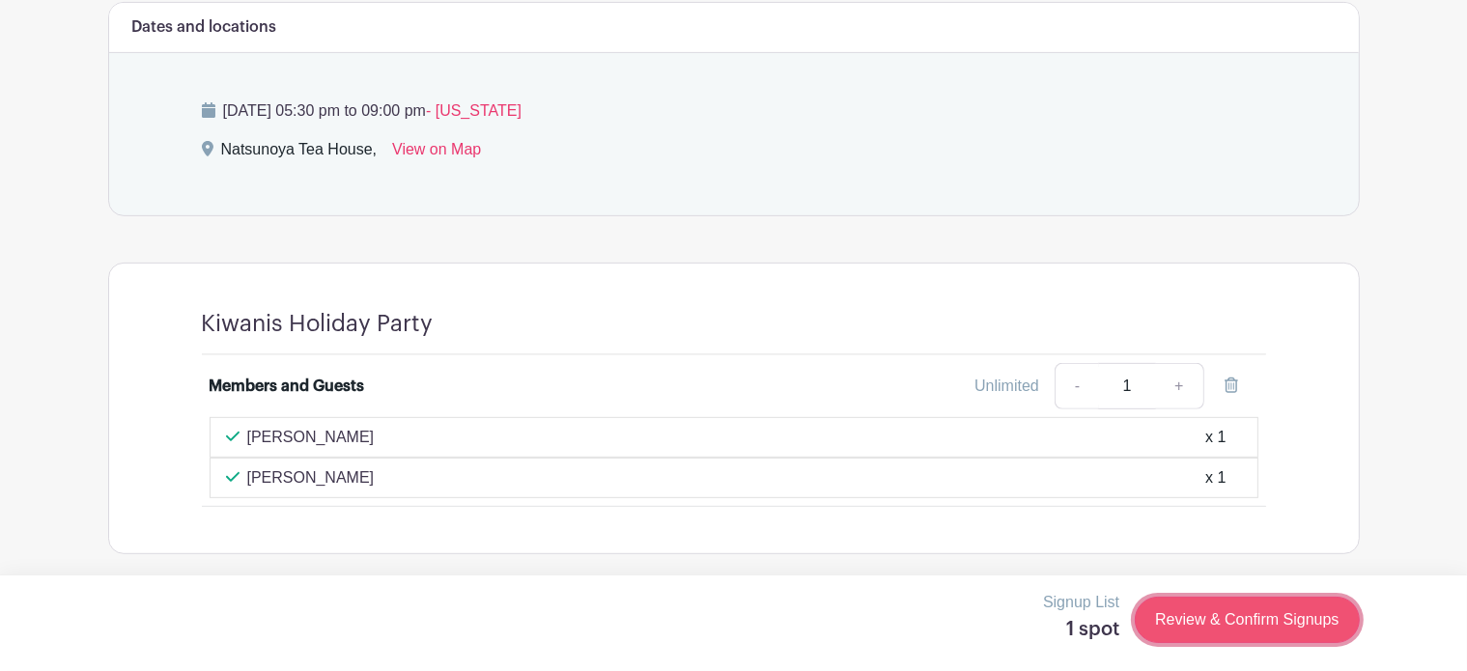
click at [1226, 619] on link "Review & Confirm Signups" at bounding box center [1247, 620] width 224 height 46
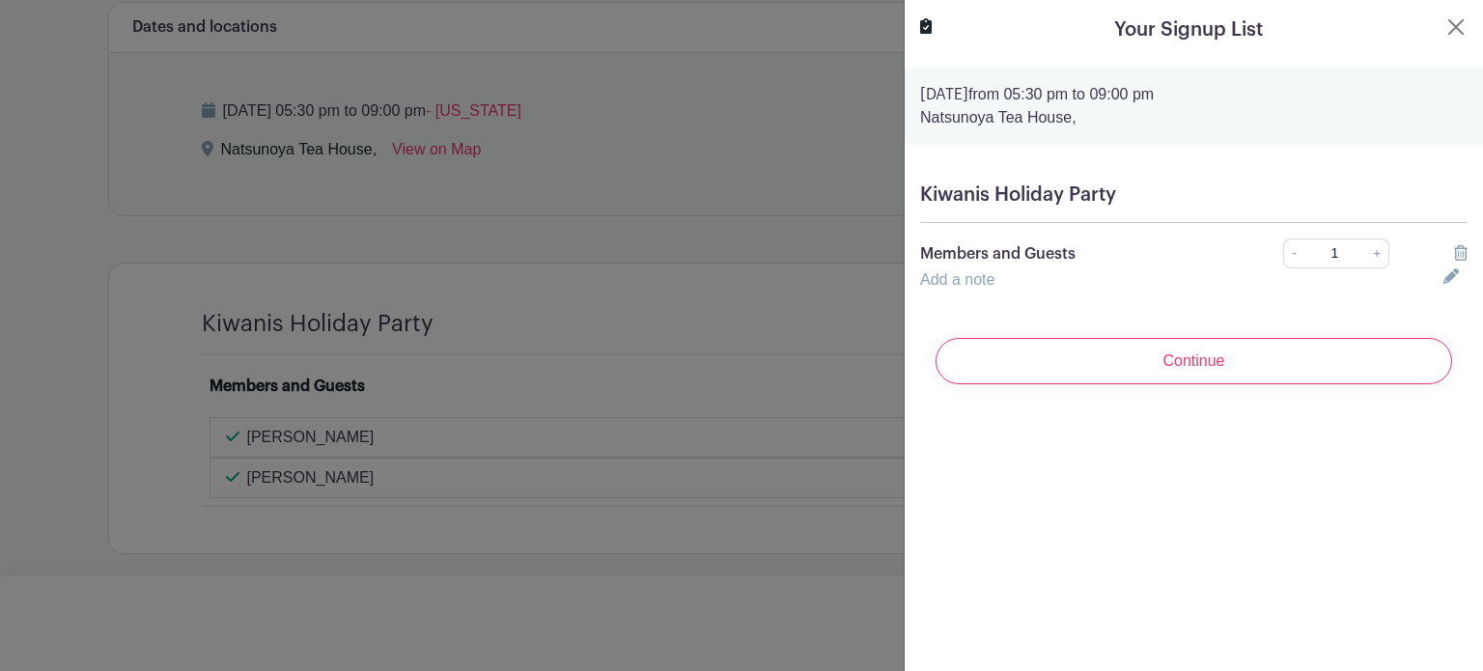
click at [941, 278] on link "Add a note" at bounding box center [957, 279] width 74 height 16
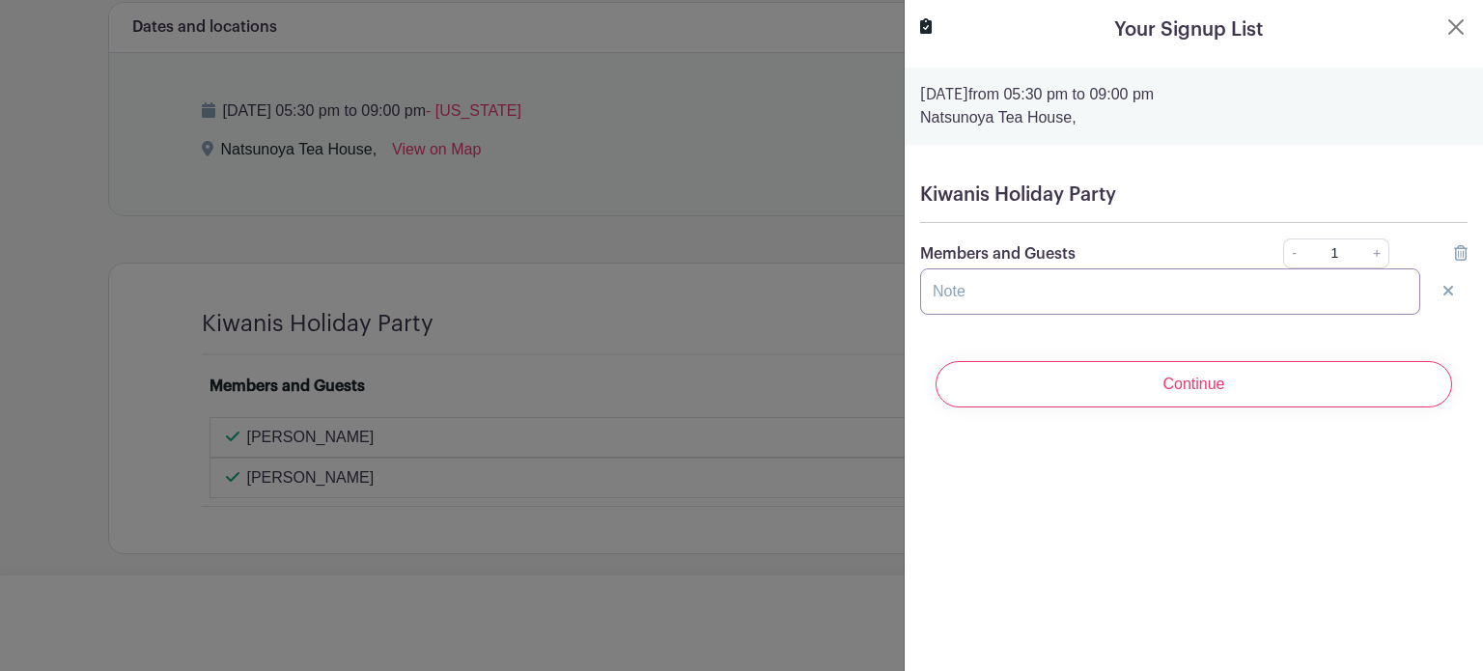
click at [968, 291] on input "text" at bounding box center [1170, 291] width 500 height 46
type input "Grant and JoAnn"
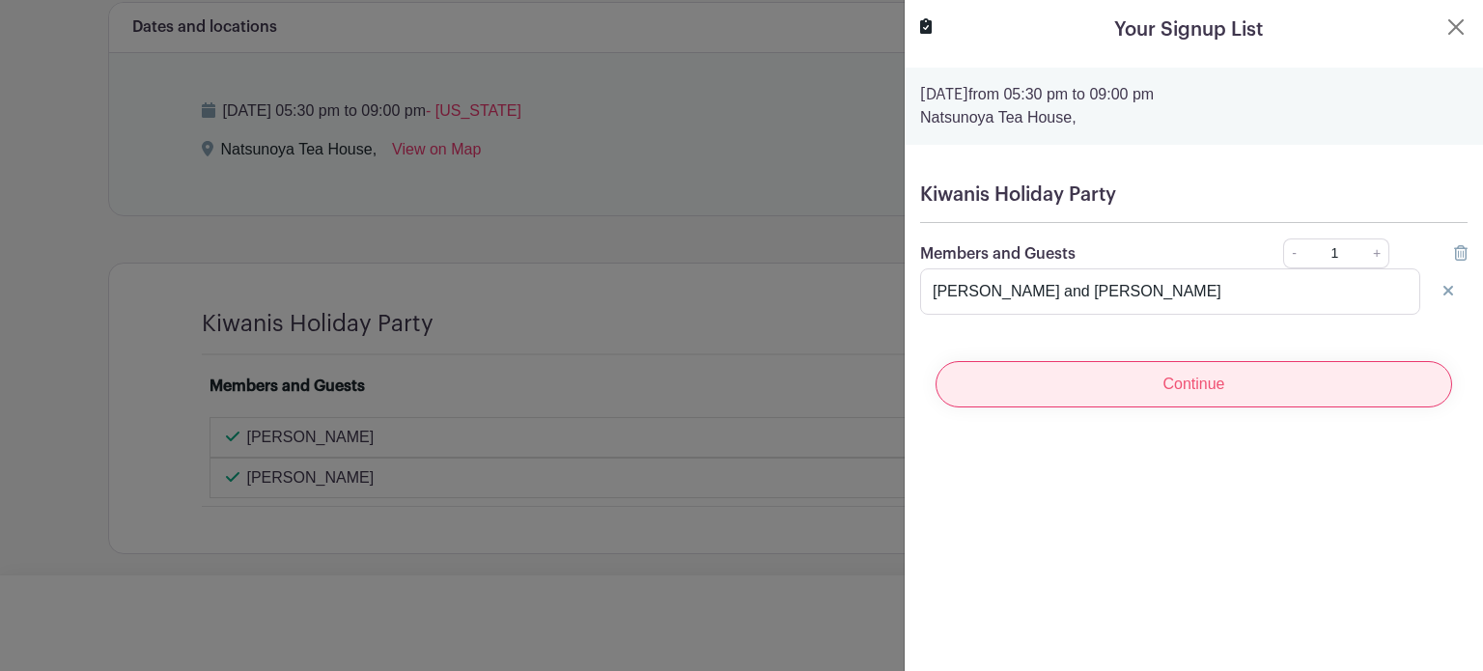
click at [1140, 389] on input "Continue" at bounding box center [1194, 384] width 517 height 46
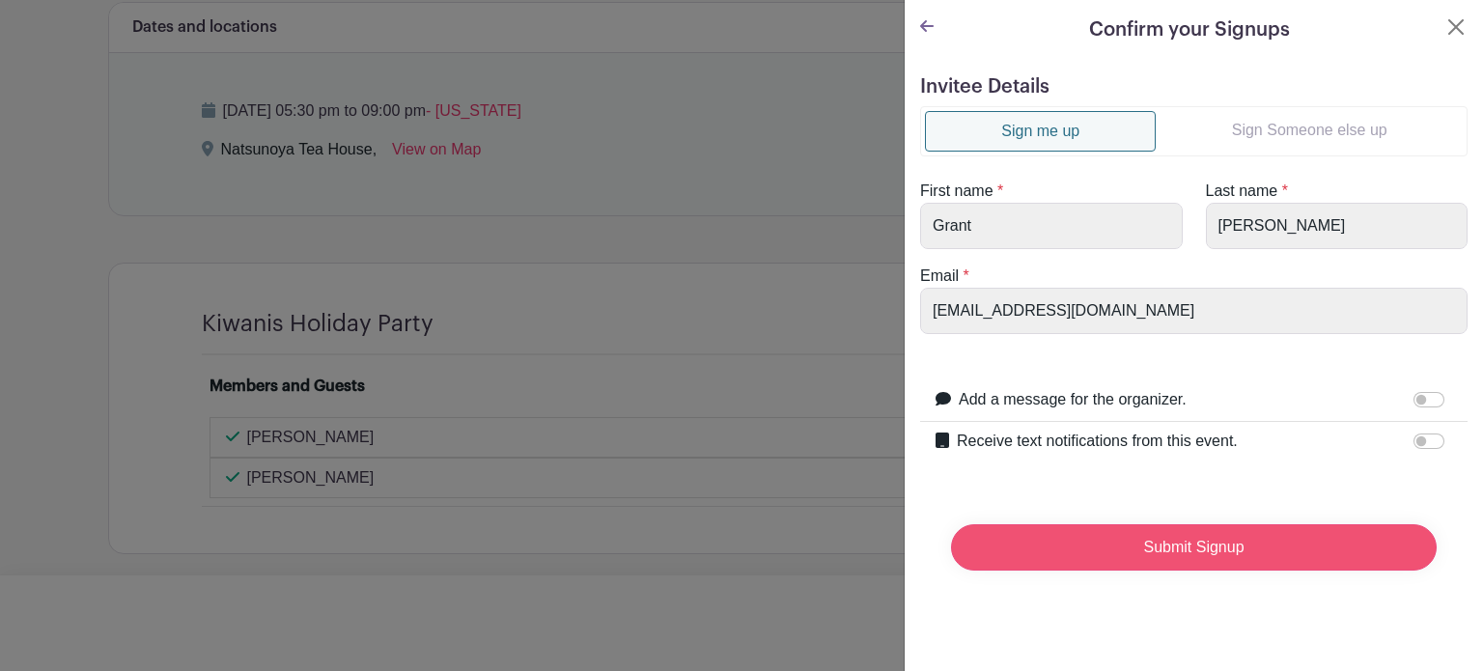
click at [1204, 555] on input "Submit Signup" at bounding box center [1194, 547] width 486 height 46
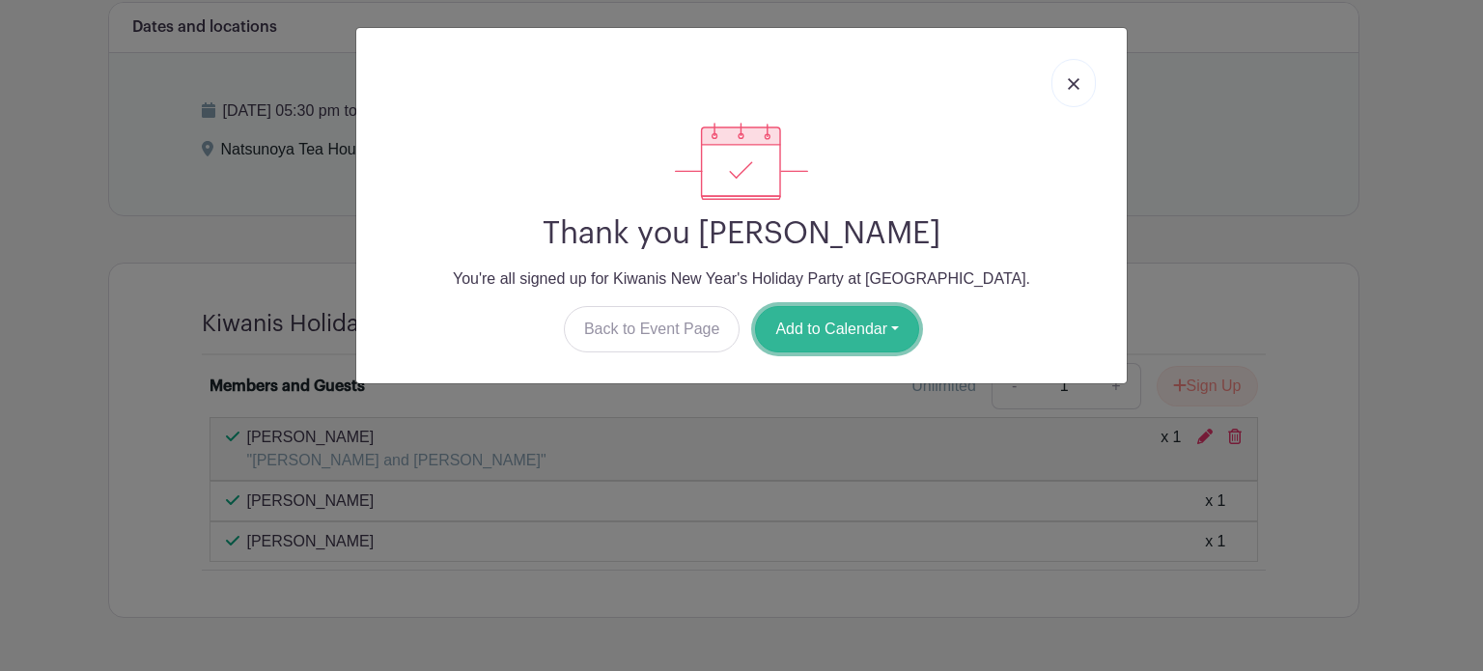
click at [821, 330] on button "Add to Calendar" at bounding box center [837, 329] width 164 height 46
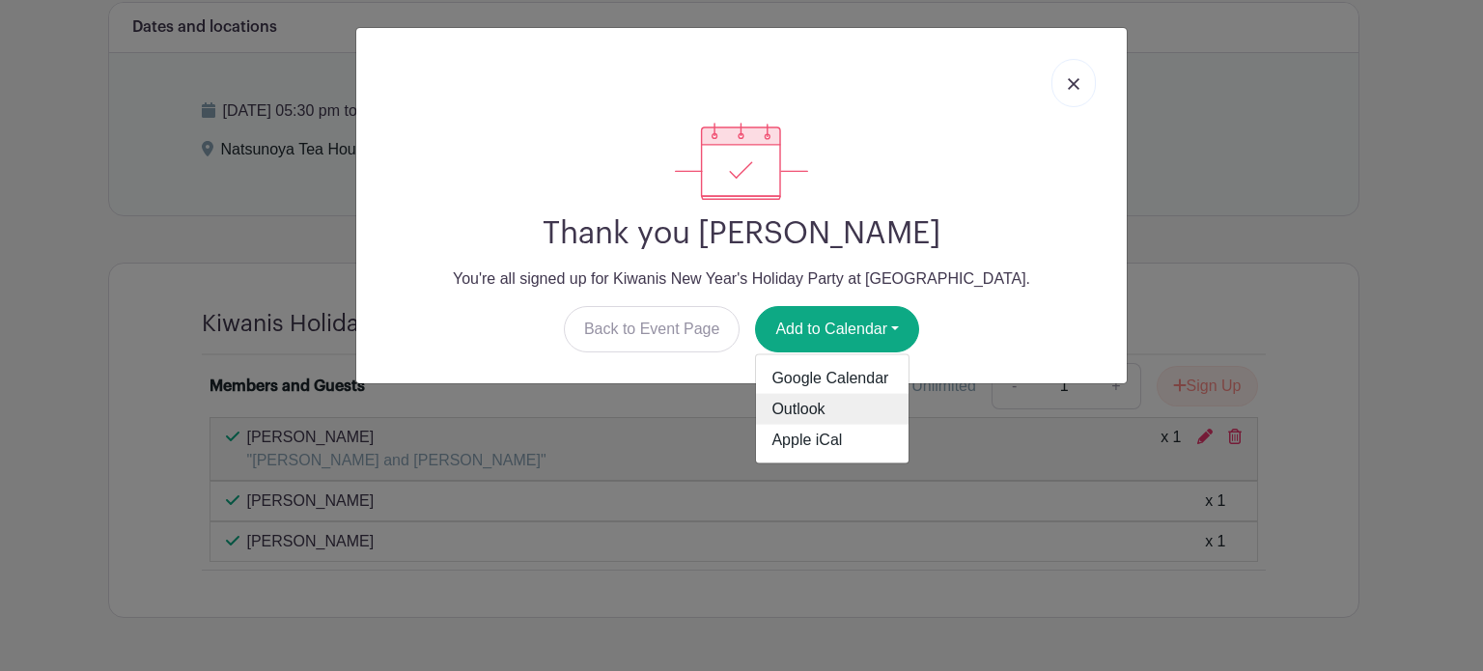
click at [778, 407] on link "Outlook" at bounding box center [832, 409] width 153 height 31
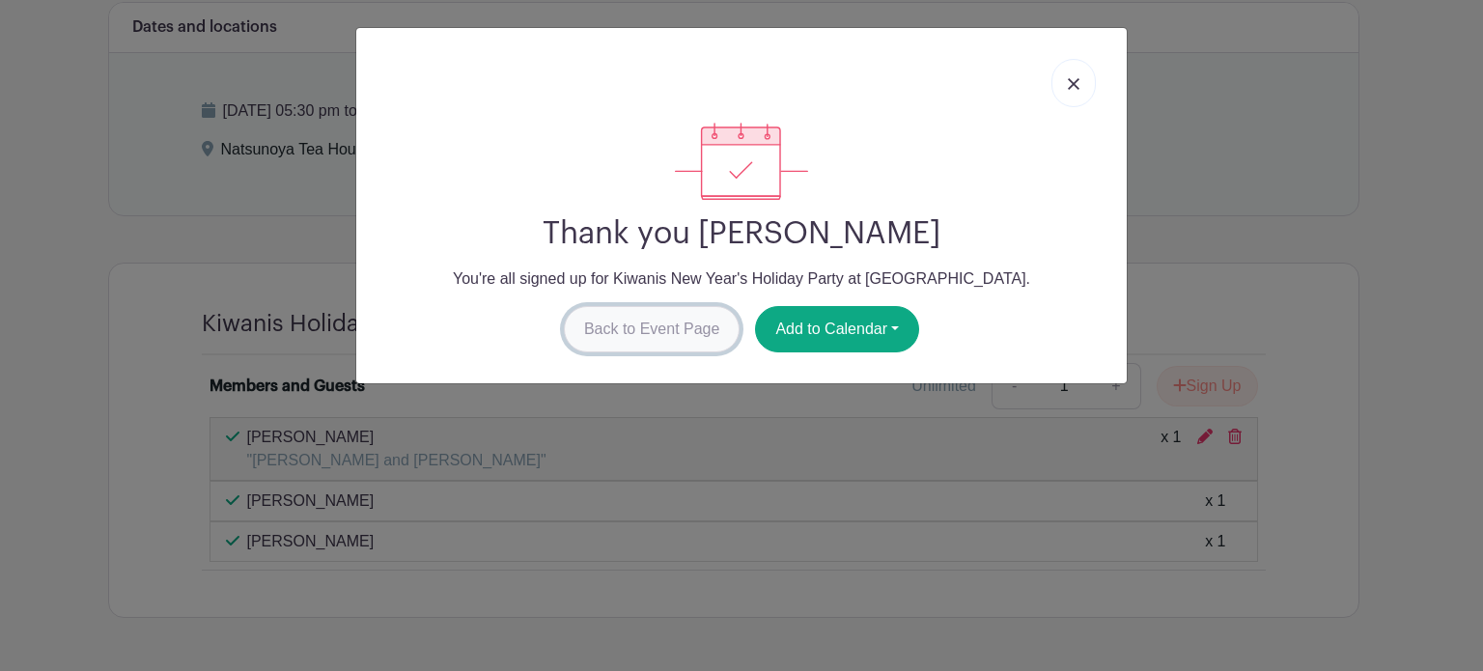
click at [615, 322] on link "Back to Event Page" at bounding box center [652, 329] width 177 height 46
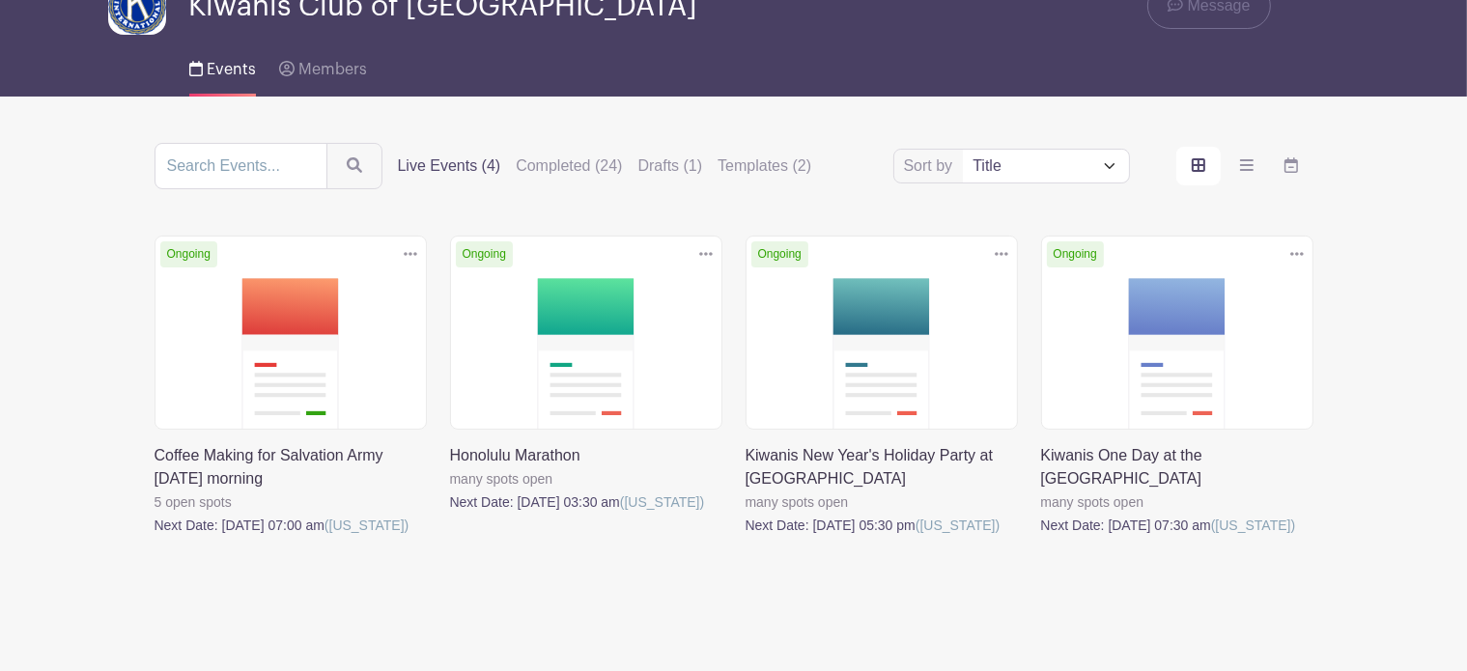
scroll to position [97, 0]
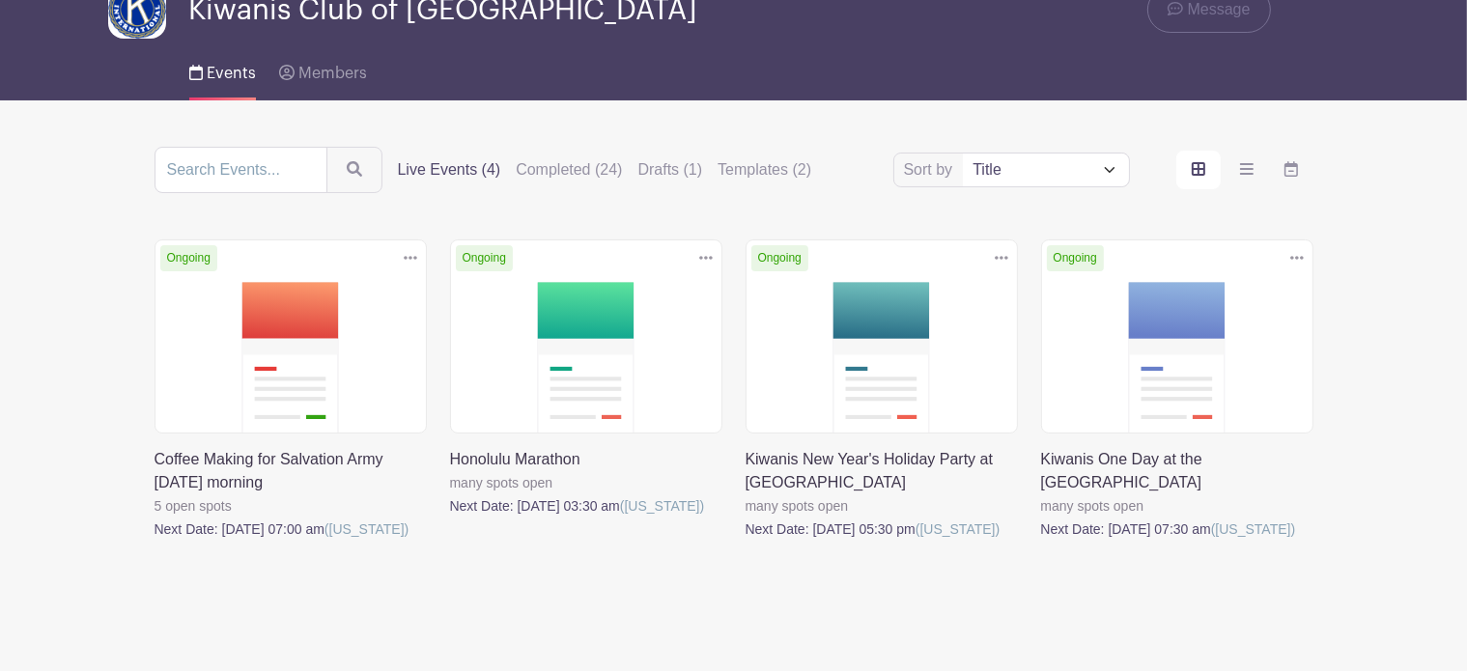
click at [1041, 541] on link at bounding box center [1041, 541] width 0 height 0
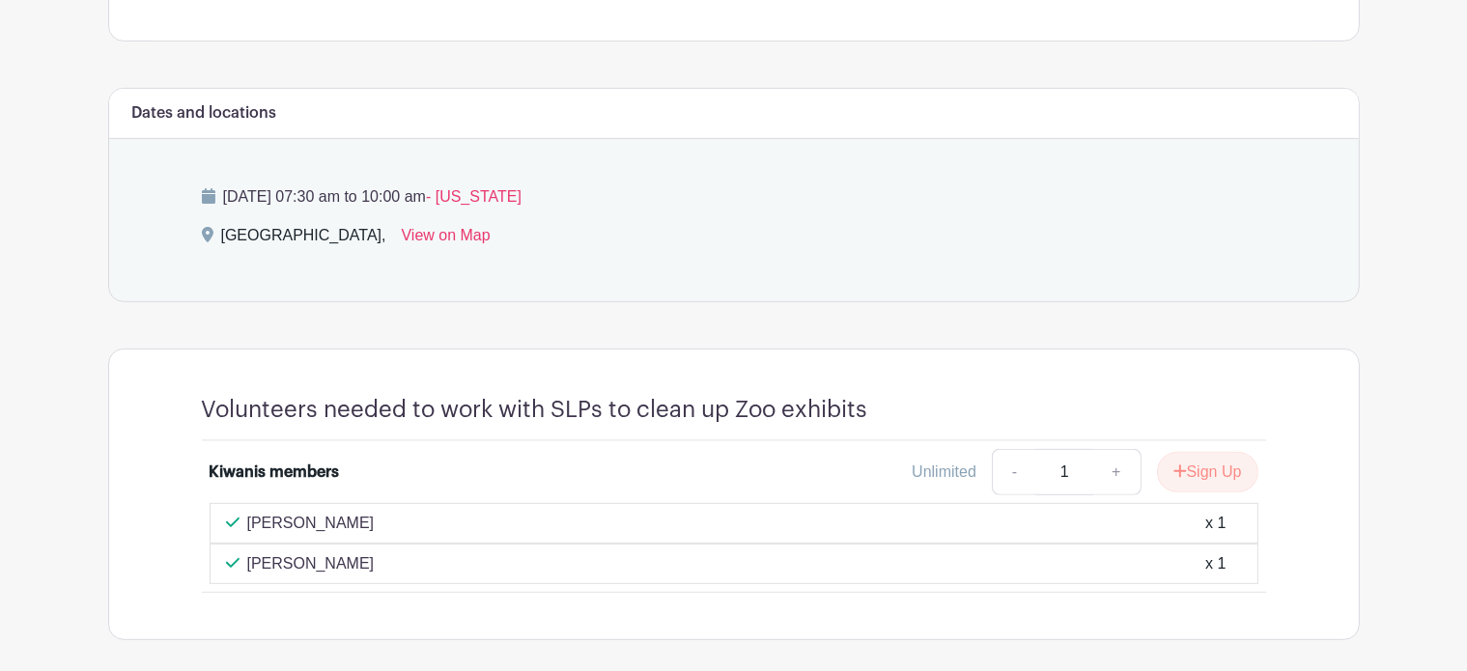
scroll to position [762, 0]
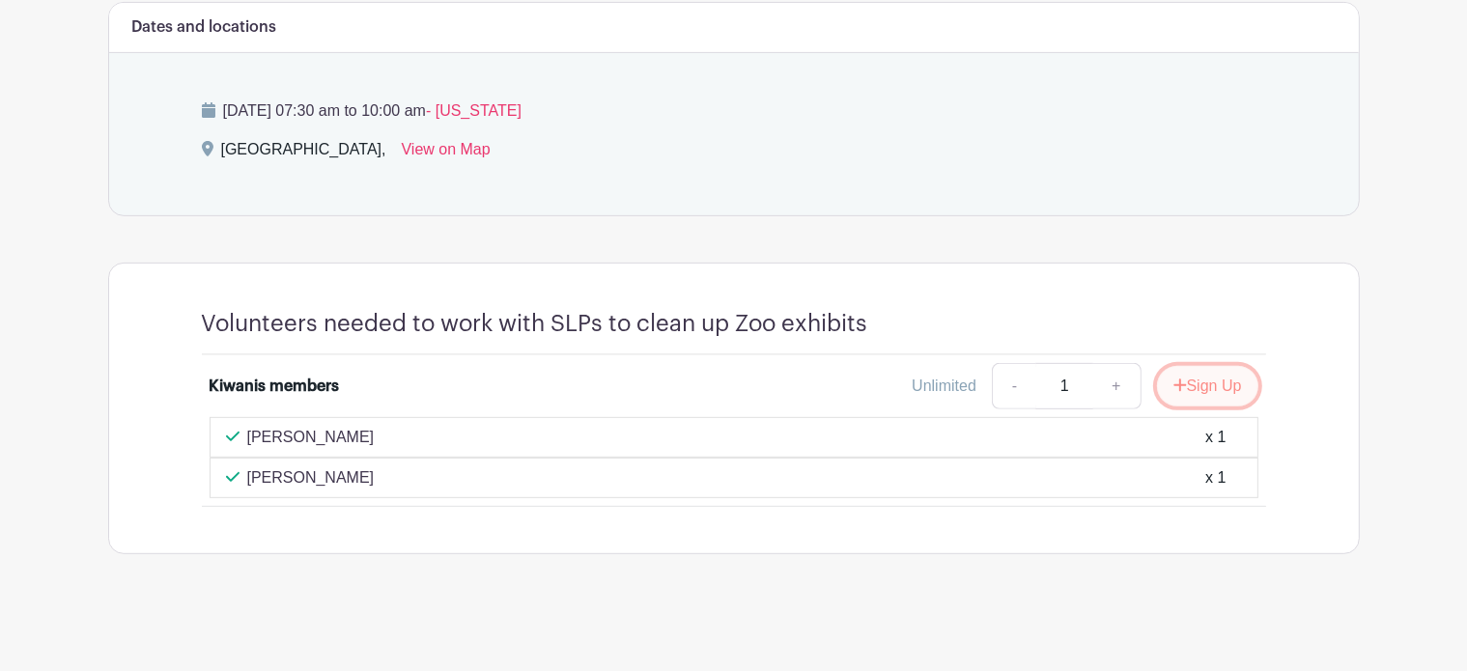
click at [1221, 381] on button "Sign Up" at bounding box center [1207, 386] width 101 height 41
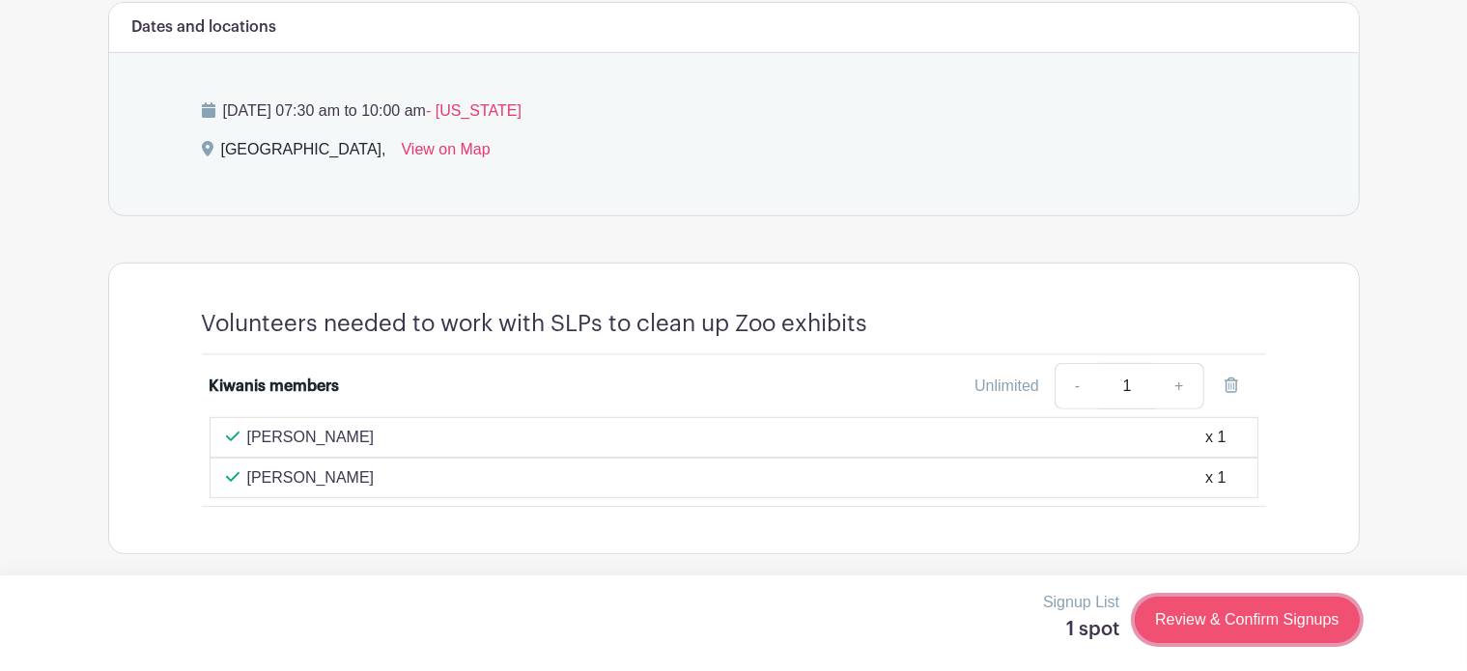
click at [1232, 619] on link "Review & Confirm Signups" at bounding box center [1247, 620] width 224 height 46
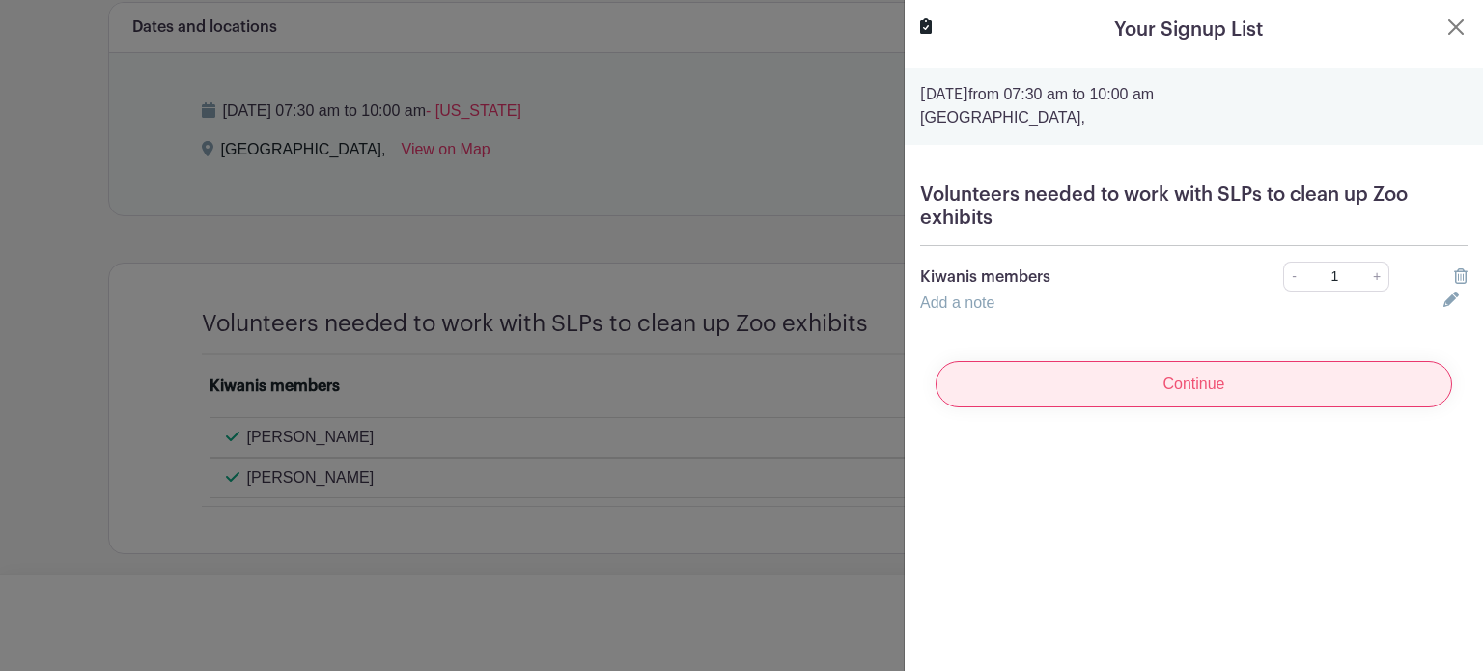
click at [1077, 390] on input "Continue" at bounding box center [1194, 384] width 517 height 46
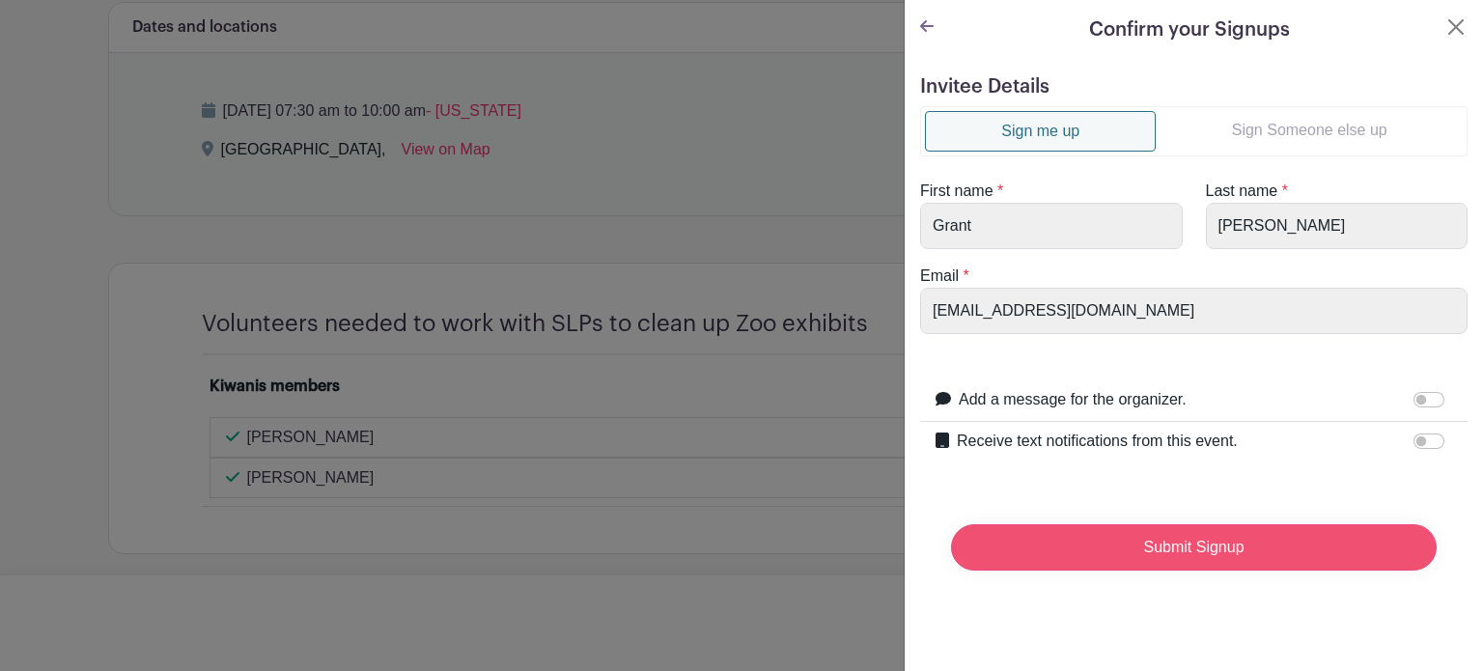
click at [1198, 550] on input "Submit Signup" at bounding box center [1194, 547] width 486 height 46
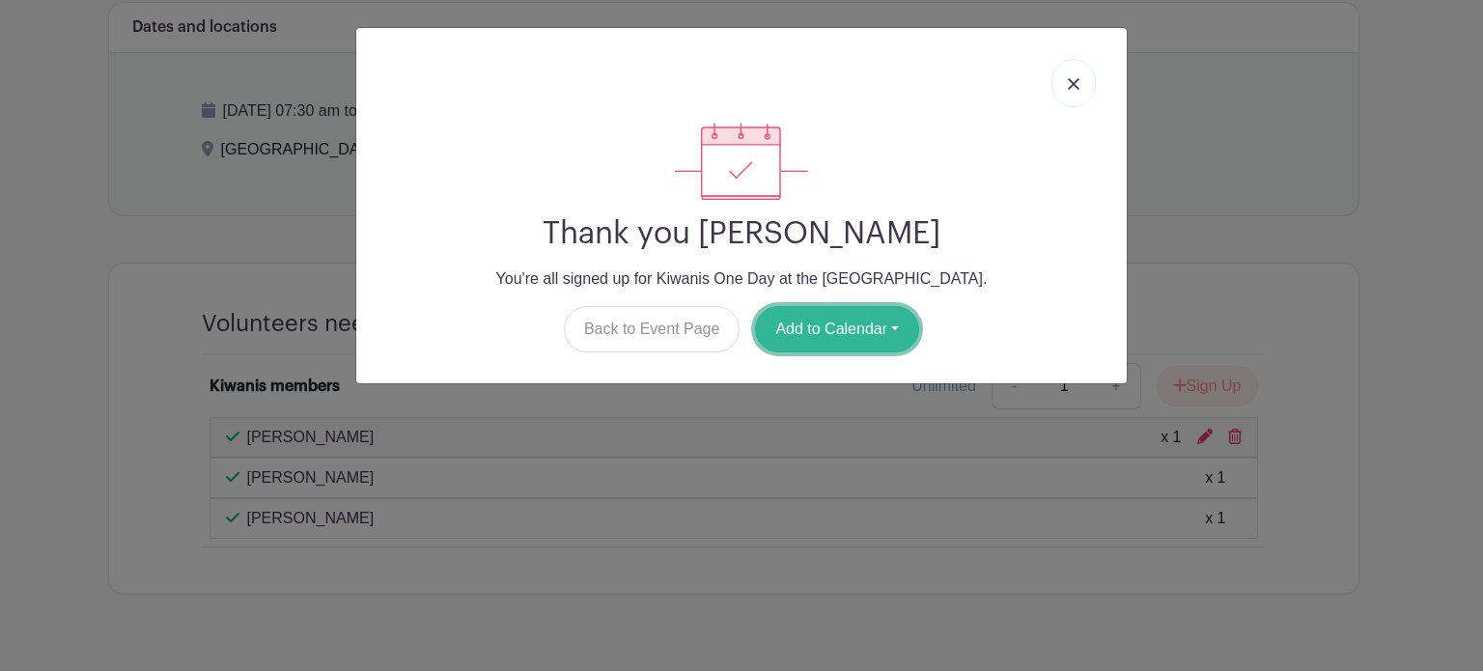
click at [825, 335] on button "Add to Calendar" at bounding box center [837, 329] width 164 height 46
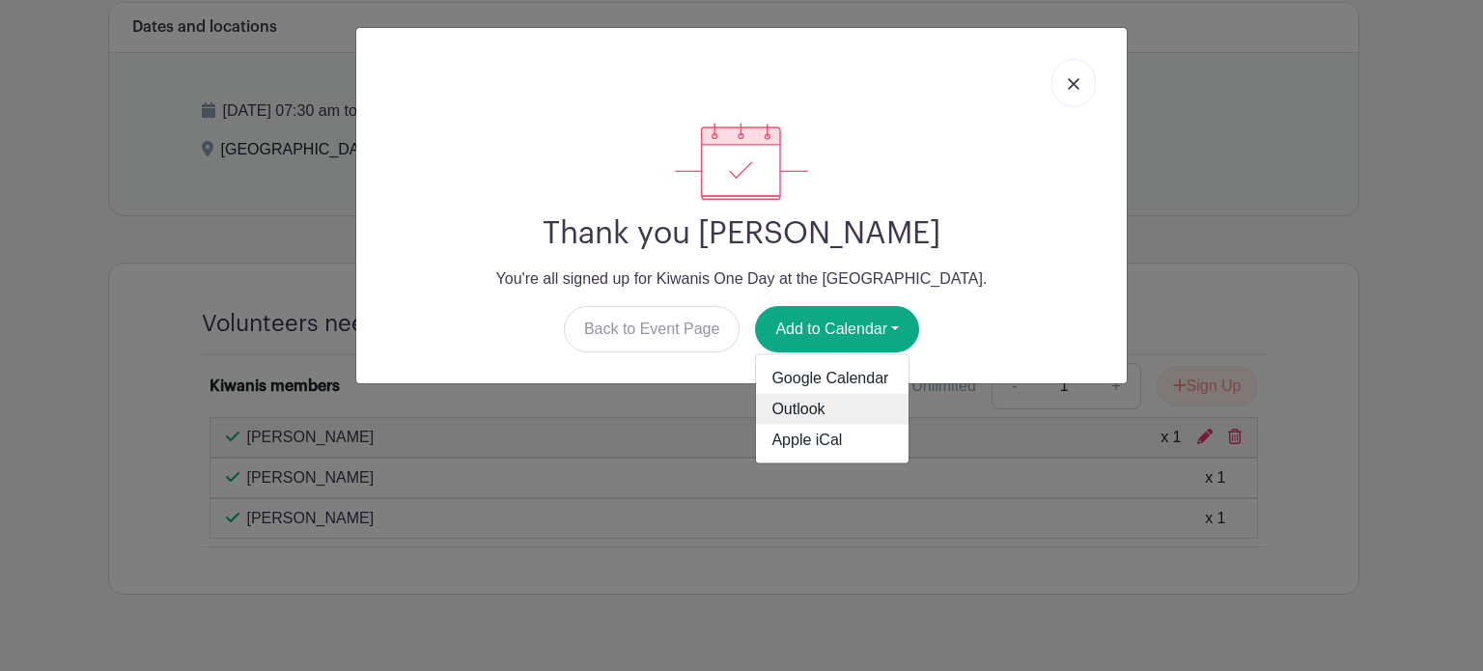
click at [826, 415] on link "Outlook" at bounding box center [832, 409] width 153 height 31
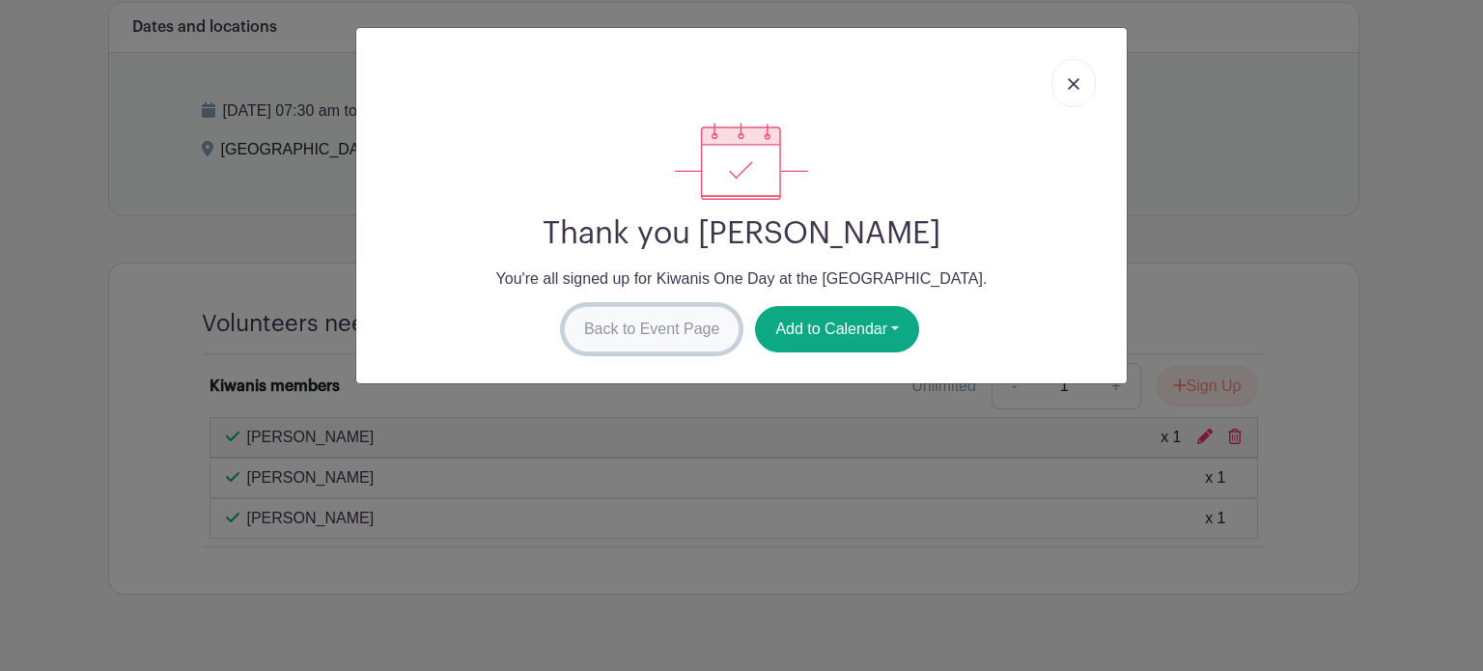
click at [652, 330] on link "Back to Event Page" at bounding box center [652, 329] width 177 height 46
